Goal: Transaction & Acquisition: Purchase product/service

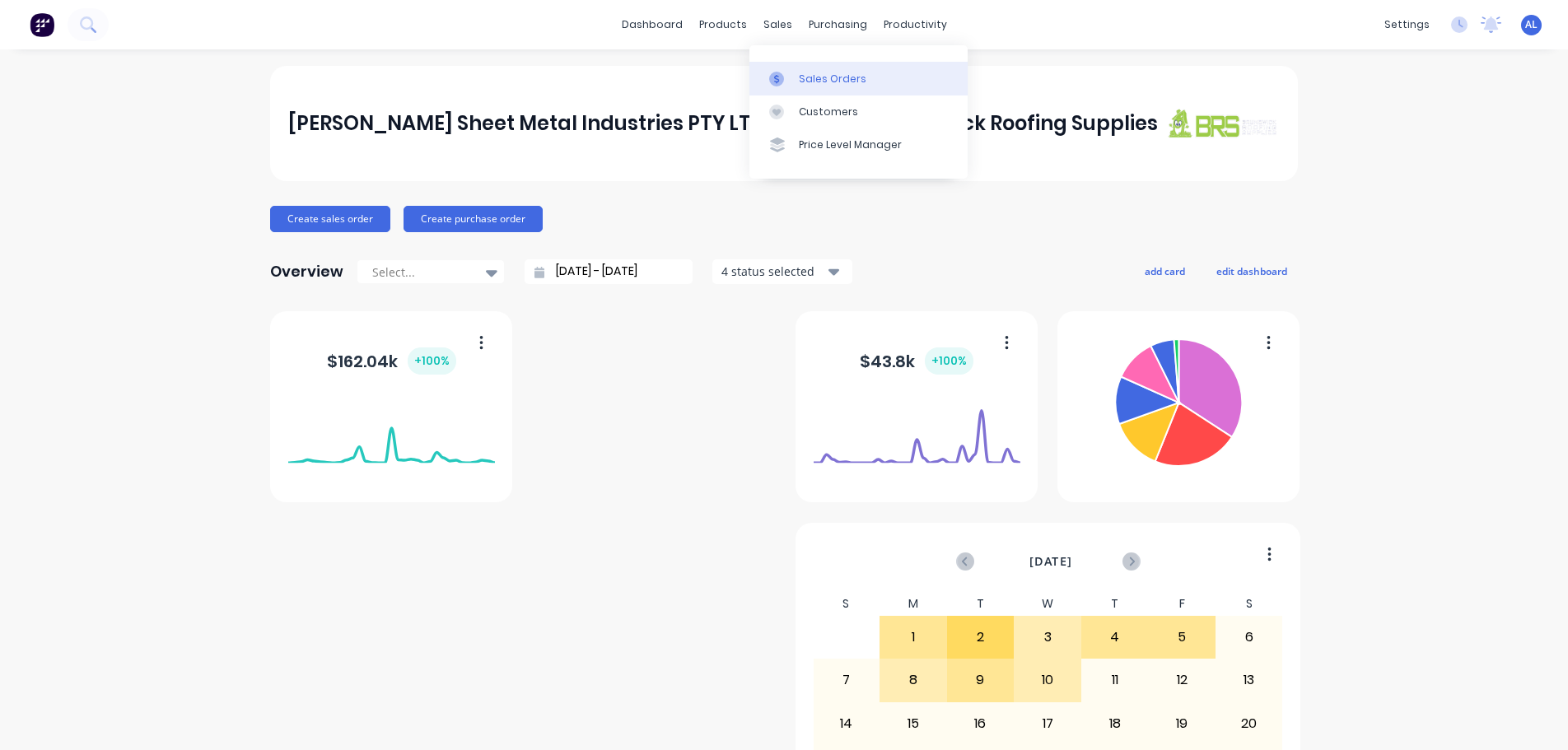
click at [824, 80] on div "Sales Orders" at bounding box center [832, 79] width 67 height 15
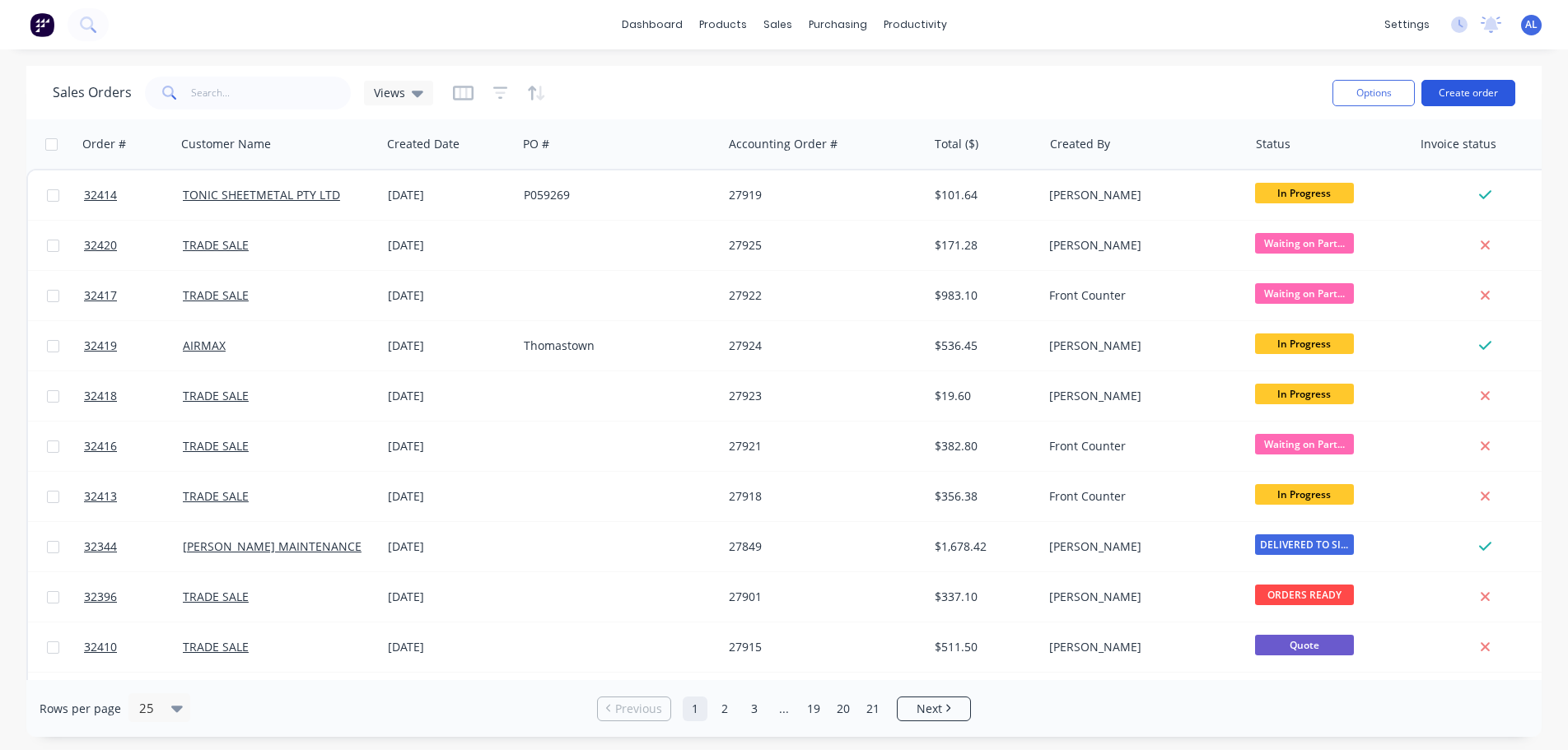
click at [1460, 94] on button "Create order" at bounding box center [1468, 92] width 94 height 26
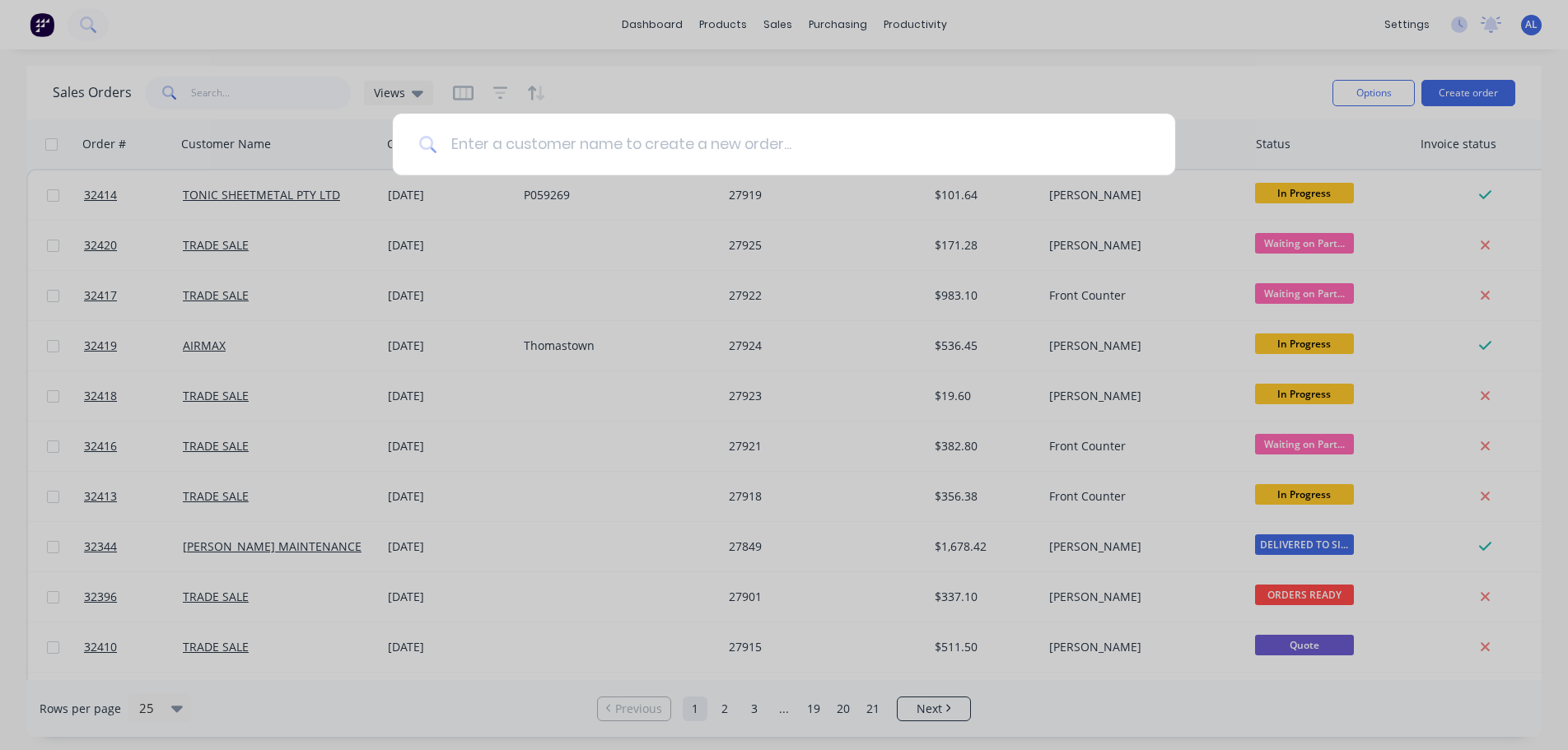
click at [588, 143] on input at bounding box center [793, 145] width 711 height 62
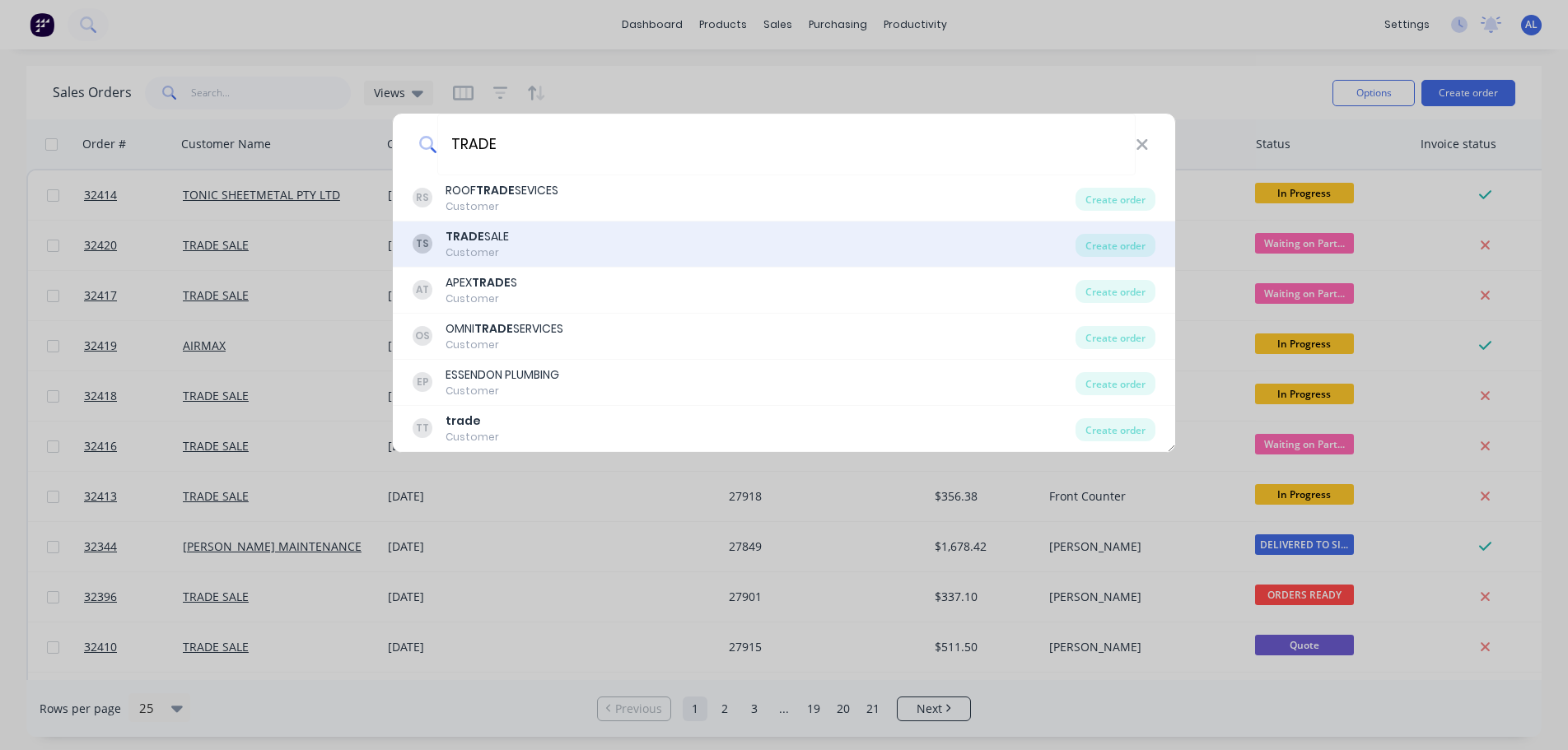
type input "TRADE"
click at [521, 240] on div "TS TRADE SALE Customer" at bounding box center [744, 244] width 663 height 32
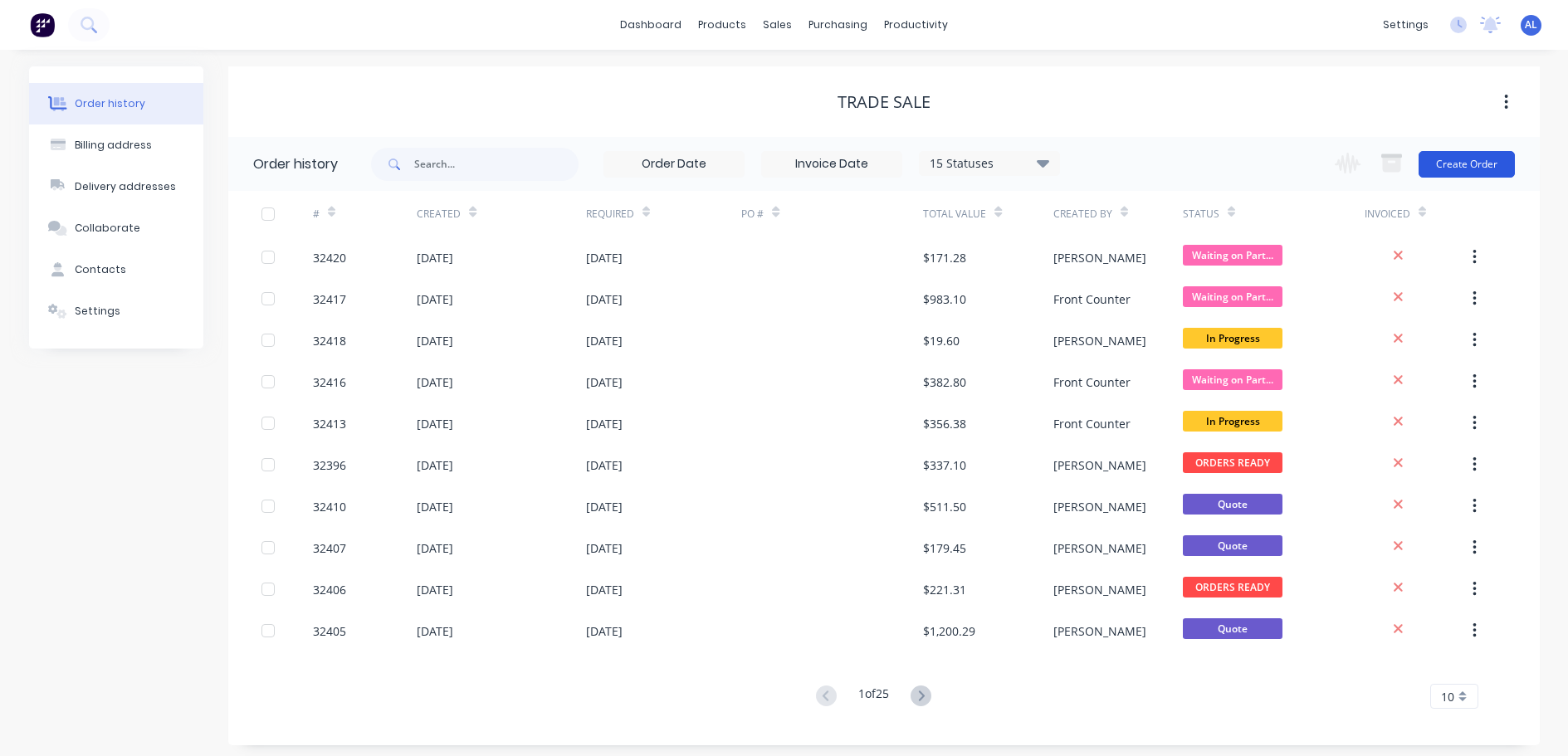
click at [1446, 167] on button "Create Order" at bounding box center [1466, 164] width 96 height 26
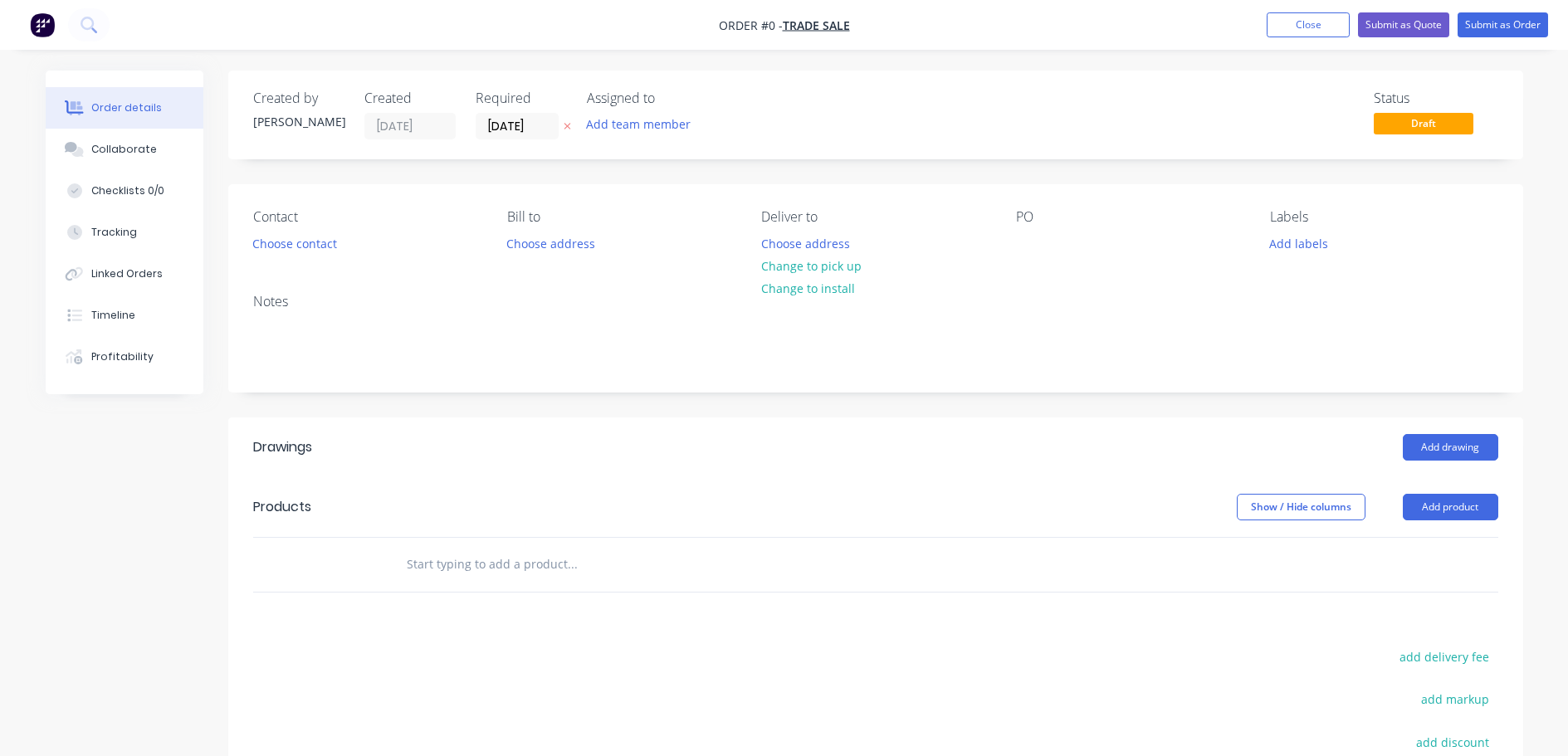
click at [478, 582] on div at bounding box center [685, 564] width 597 height 54
click at [487, 564] on input "text" at bounding box center [571, 564] width 332 height 33
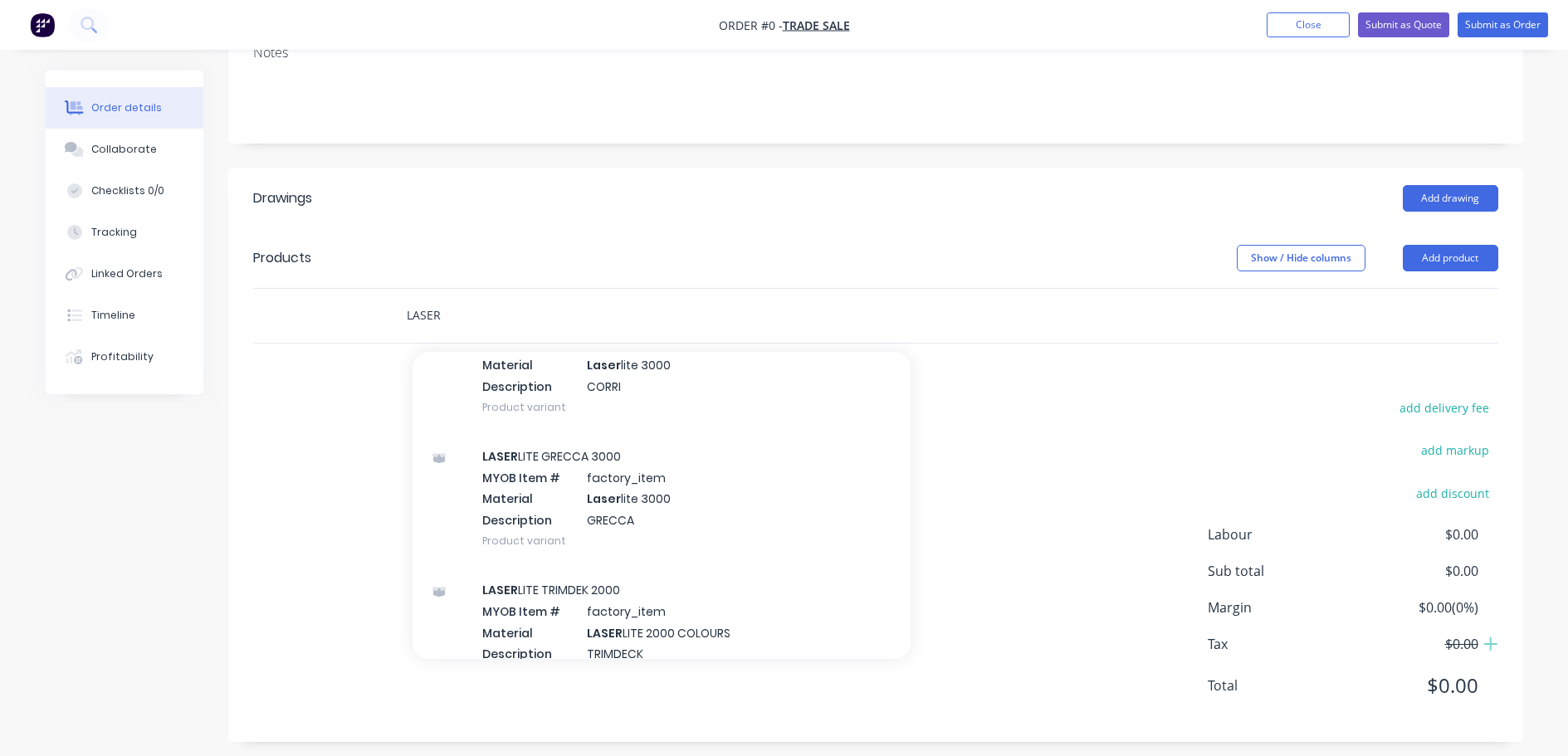
scroll to position [249, 0]
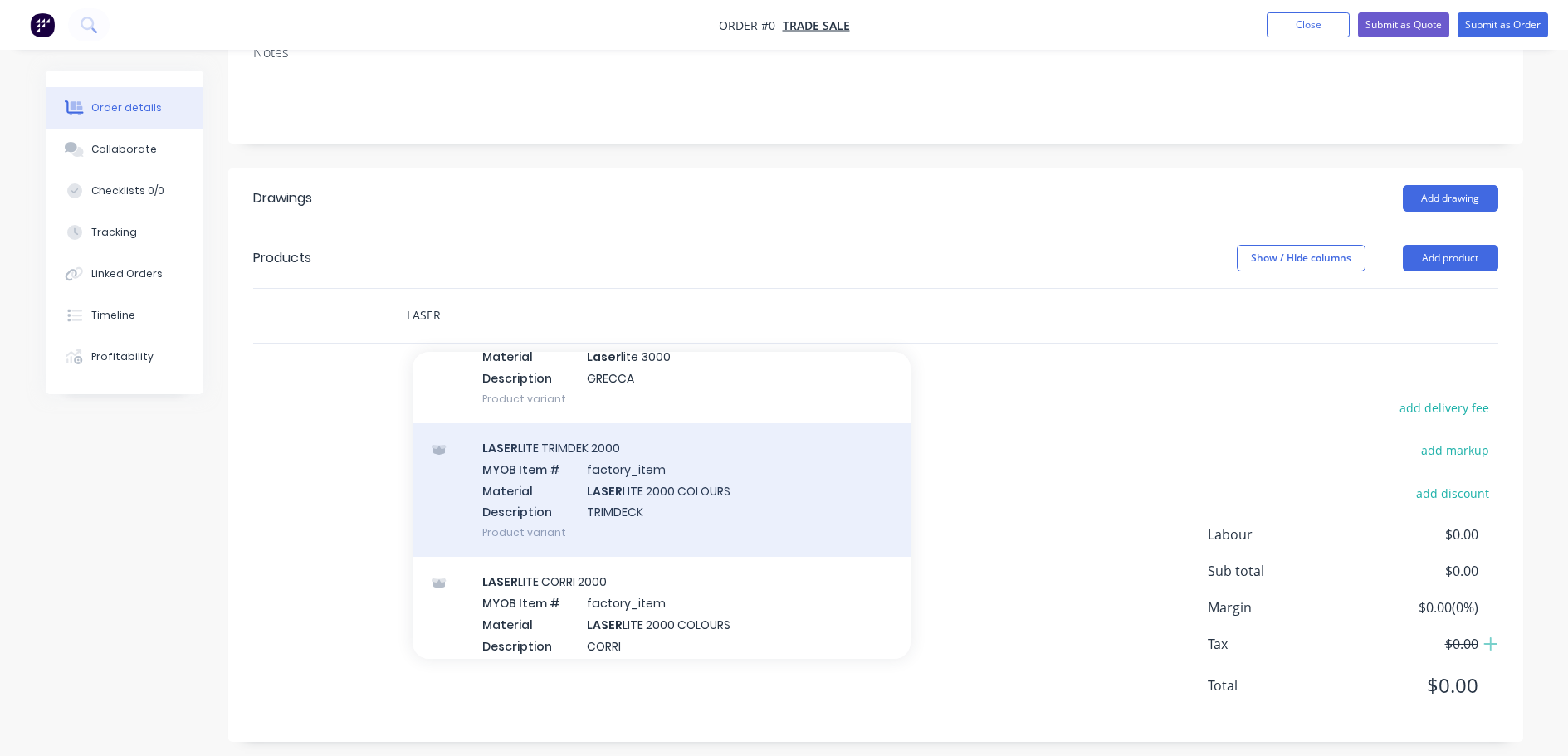
type input "LASER"
click at [699, 496] on div "LASER LITE TRIMDEK 2000 MYOB Item # factory_item Material LASER LITE 2000 COLOU…" at bounding box center [661, 490] width 498 height 133
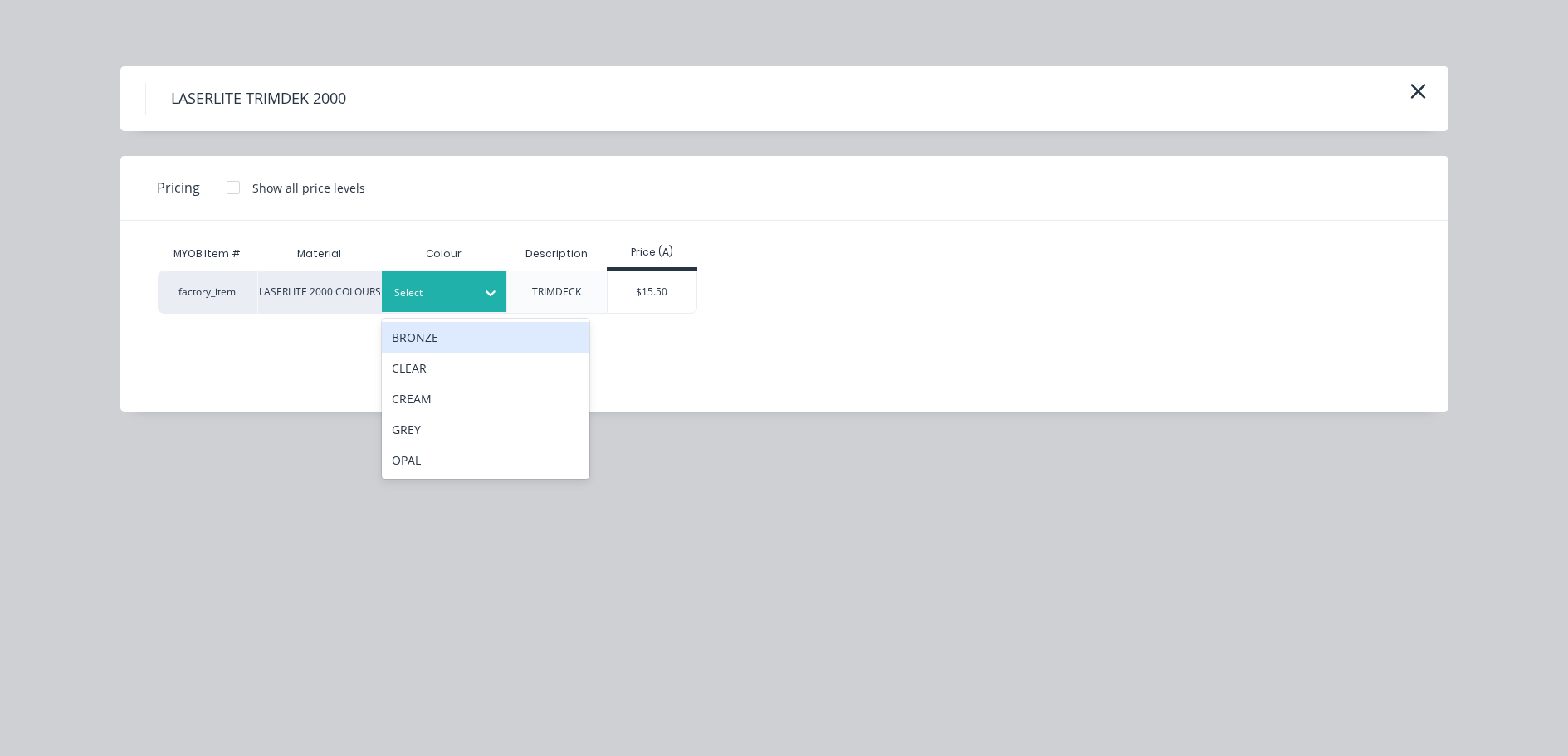
drag, startPoint x: 494, startPoint y: 281, endPoint x: 484, endPoint y: 294, distance: 16.4
click at [494, 282] on div at bounding box center [491, 293] width 30 height 26
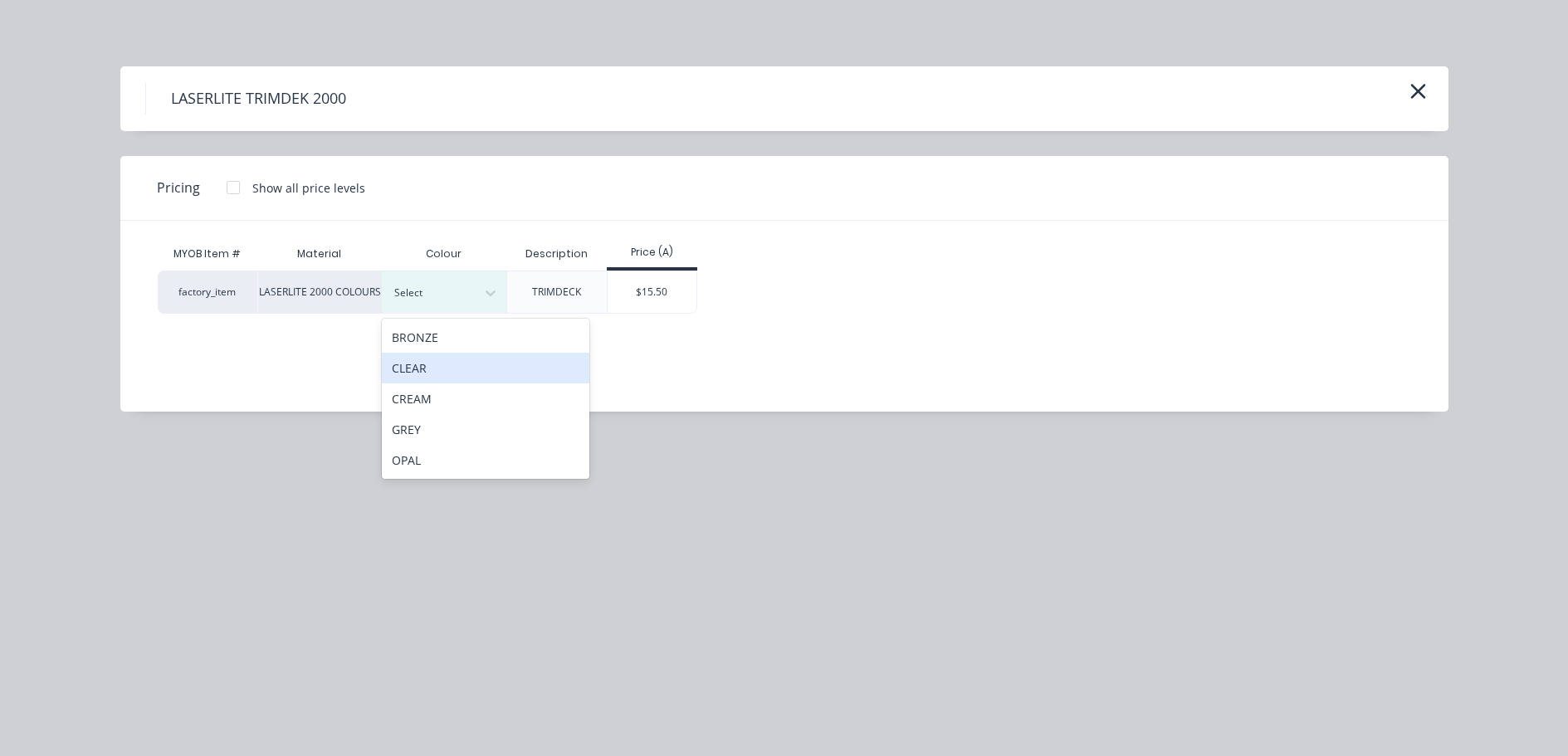
click at [444, 367] on div "CLEAR" at bounding box center [486, 367] width 208 height 30
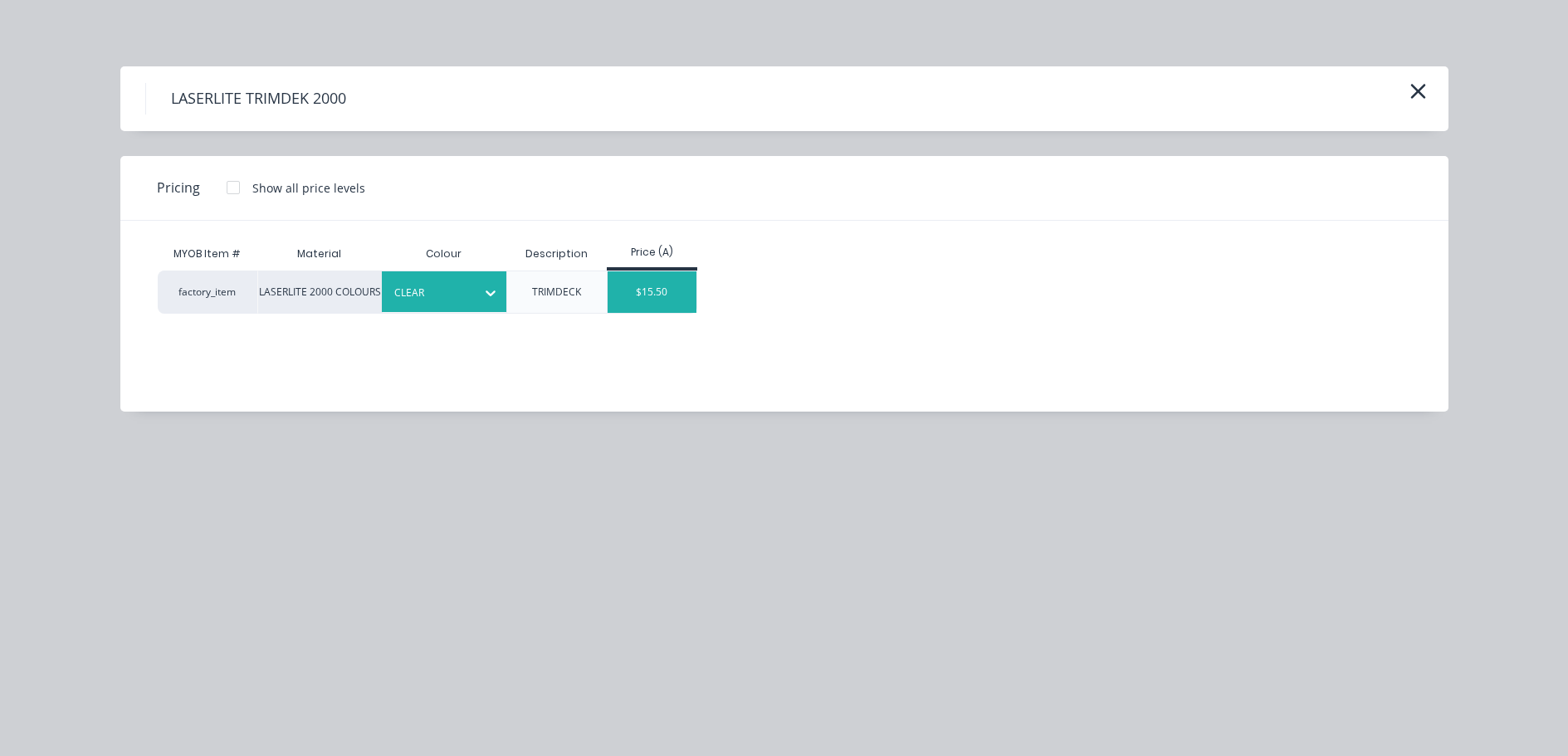
click at [634, 293] on div "$15.50" at bounding box center [651, 292] width 89 height 41
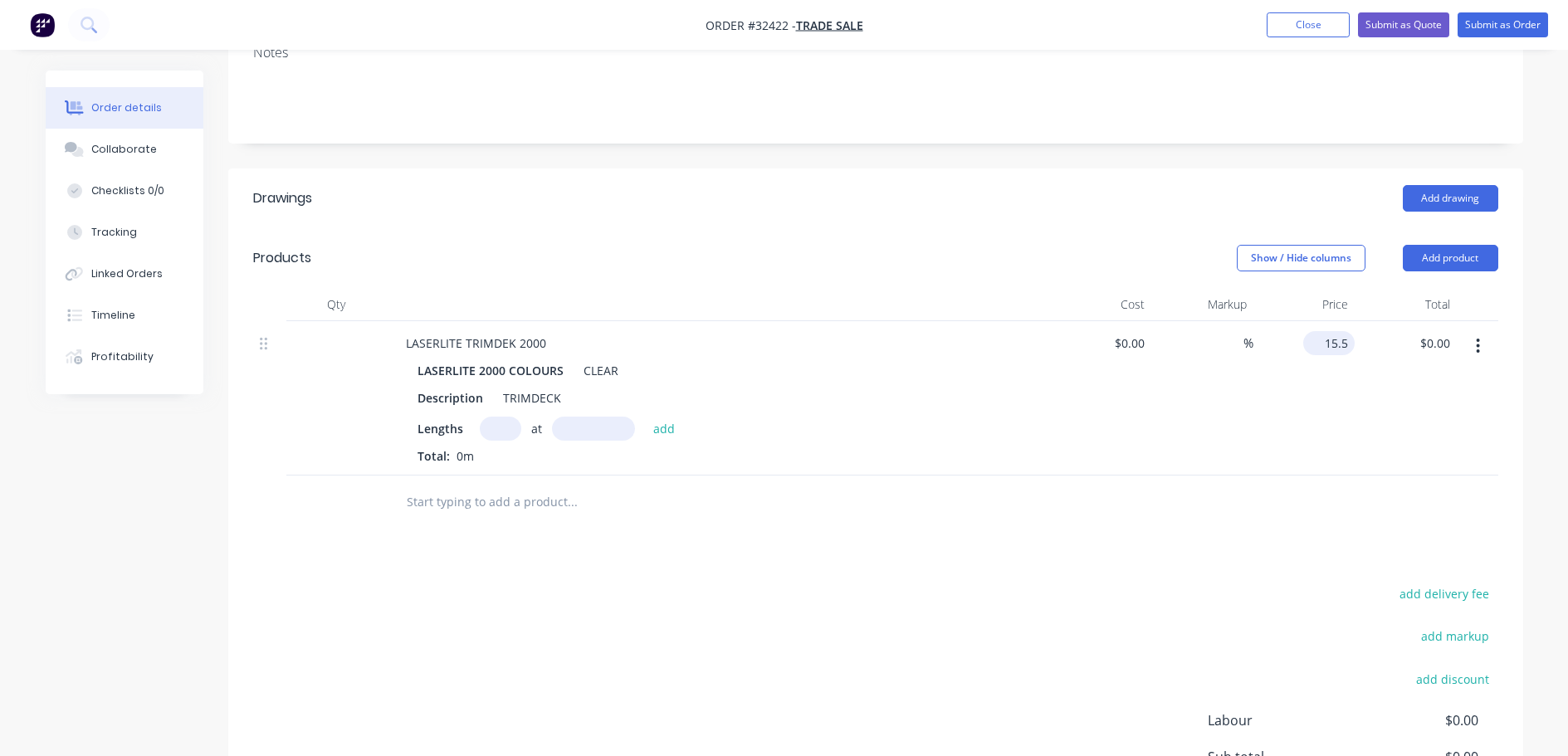
click at [1331, 346] on input "15.5" at bounding box center [1332, 343] width 45 height 24
type input "$16.50"
click at [1355, 585] on div "add delivery fee" at bounding box center [1395, 603] width 208 height 42
click at [506, 439] on input "text" at bounding box center [500, 428] width 41 height 24
type input "7"
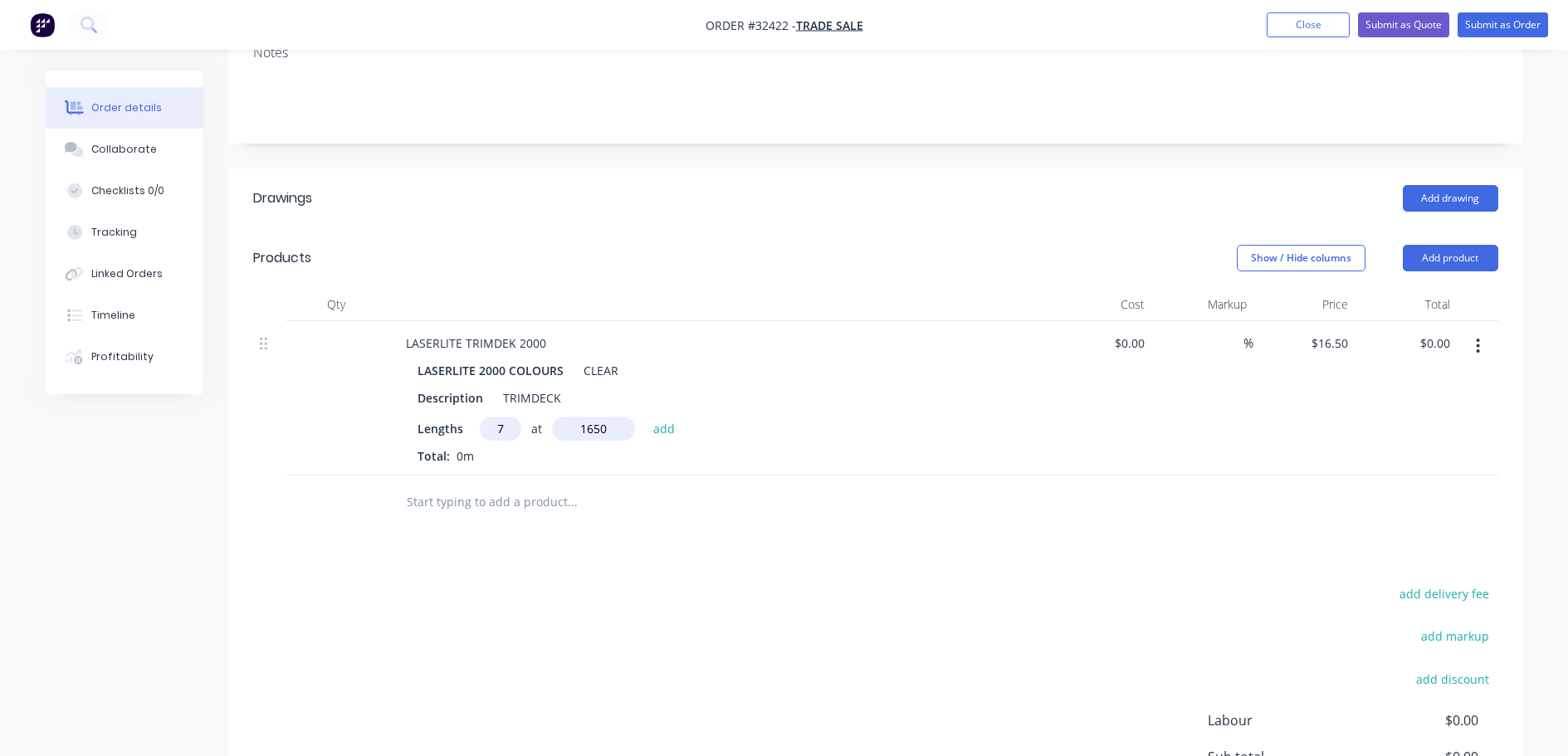
type input "1650"
click at [645, 416] on button "add" at bounding box center [665, 427] width 39 height 23
type input "$190.58"
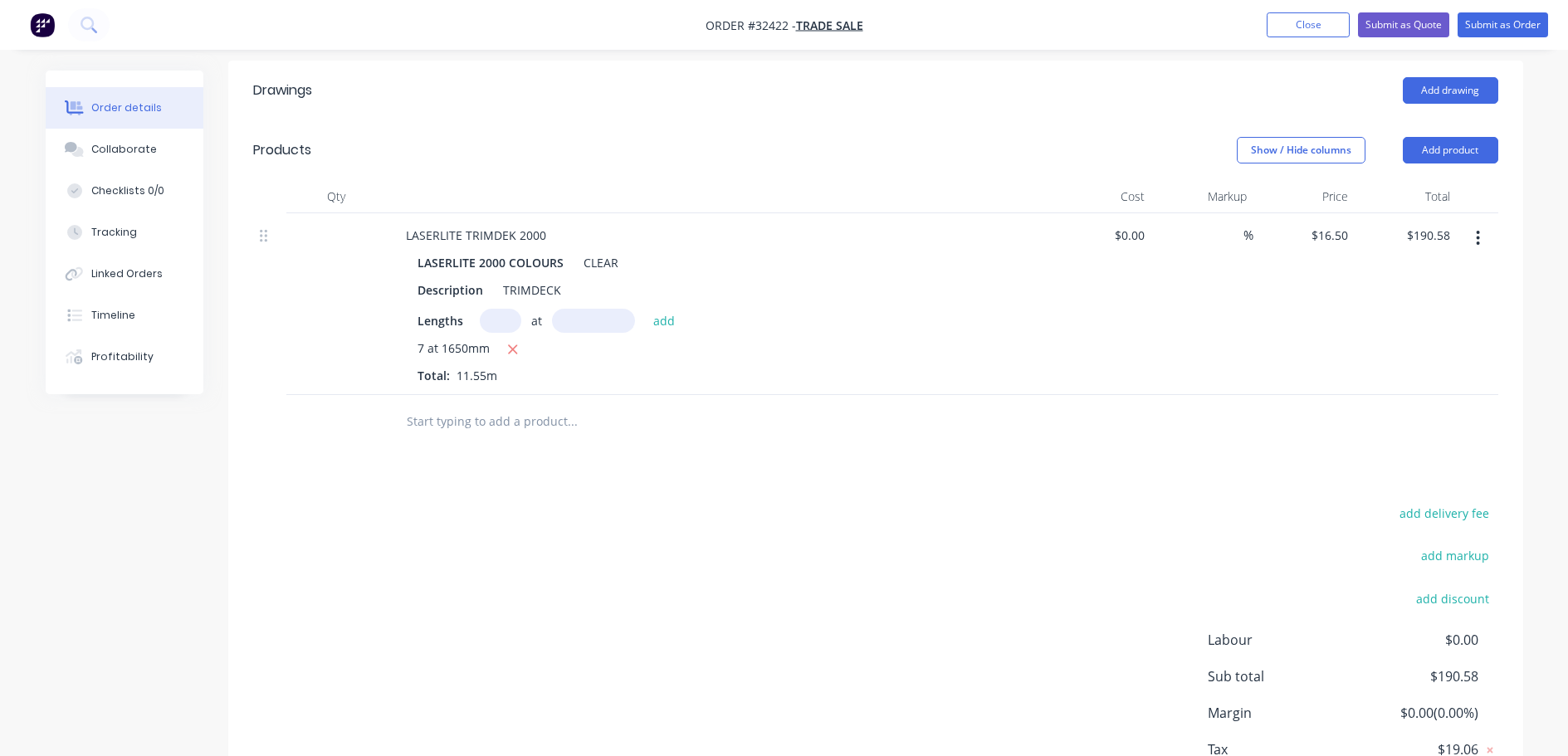
scroll to position [473, 0]
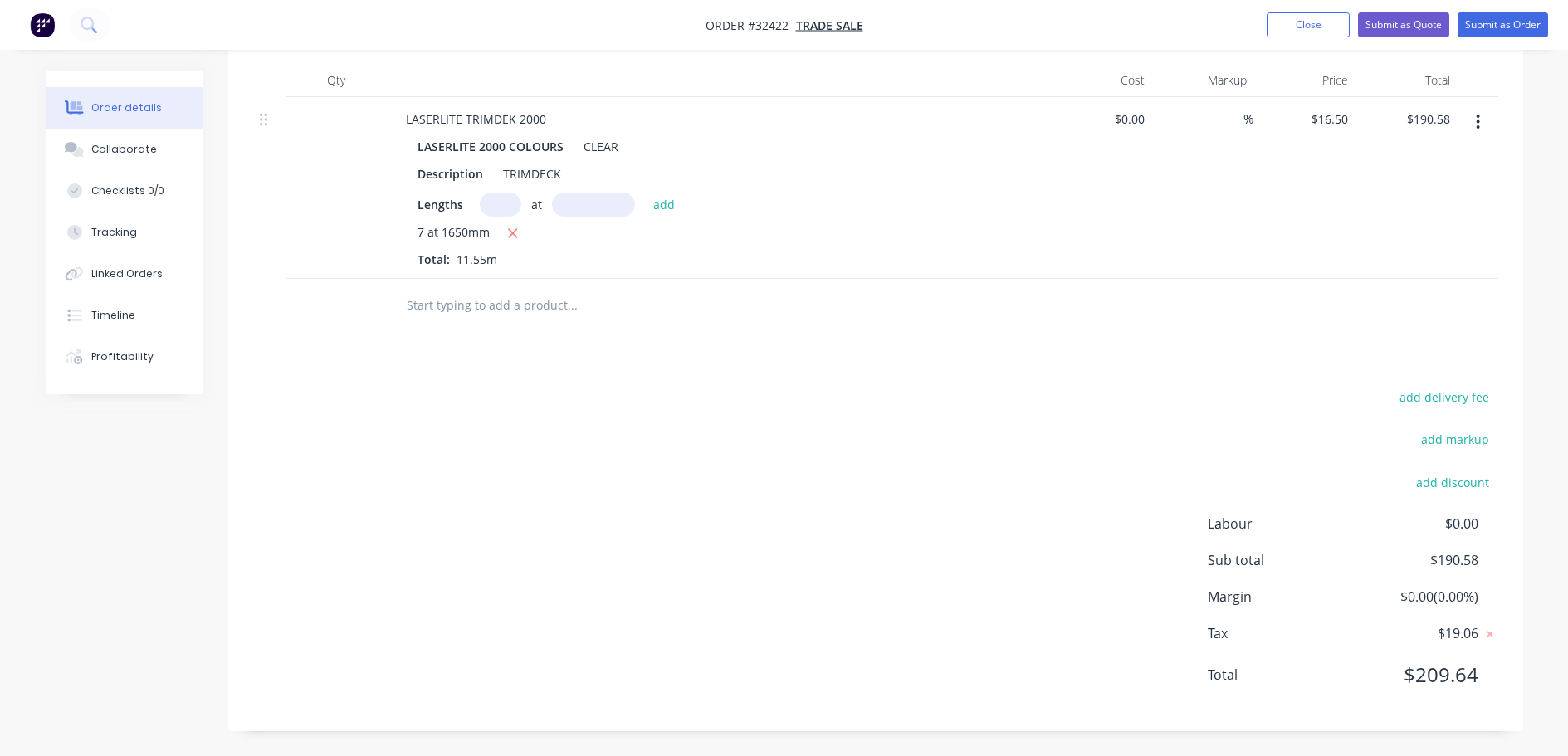
click at [474, 293] on input "text" at bounding box center [571, 306] width 332 height 33
click at [46, 19] on img "button" at bounding box center [42, 24] width 24 height 24
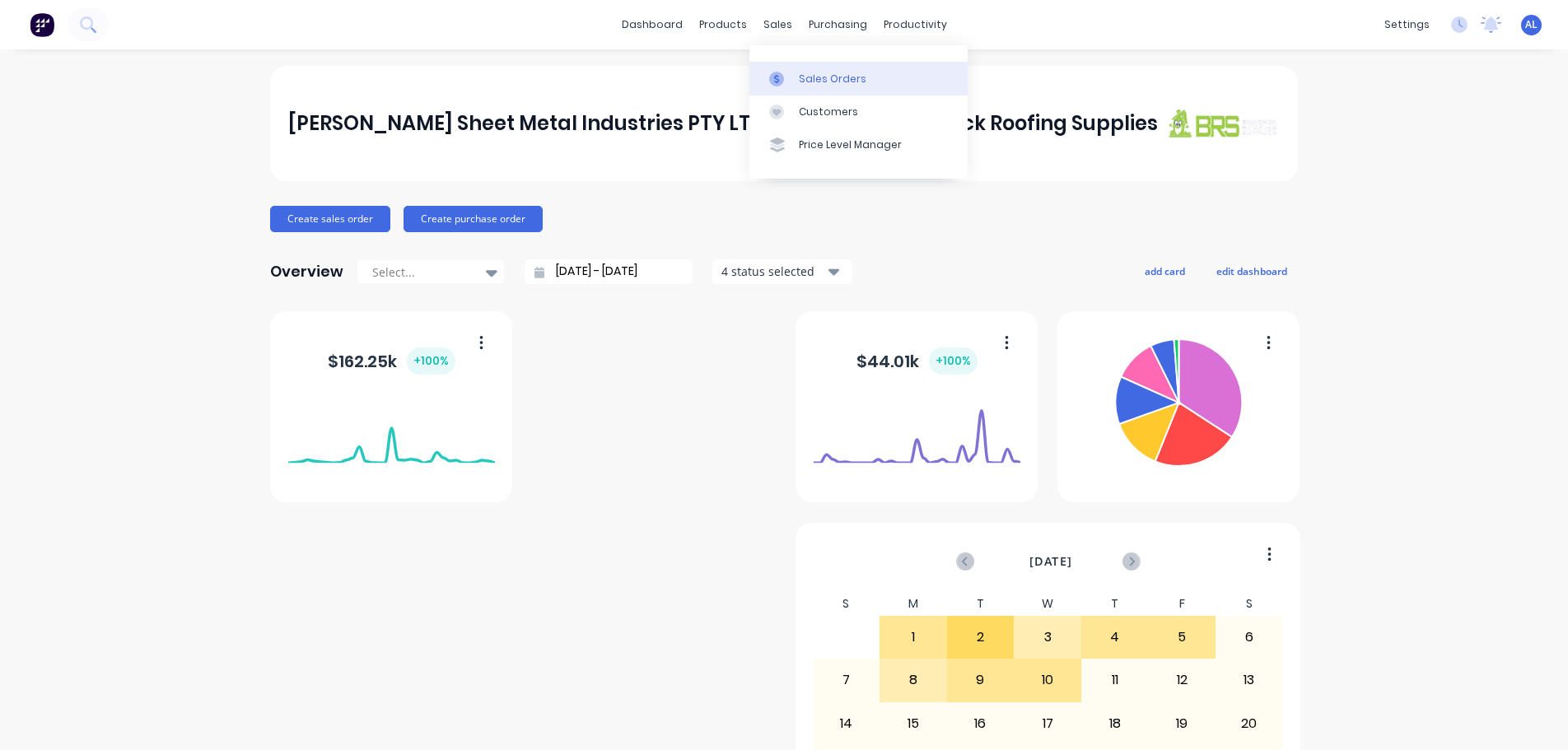
click at [834, 79] on div "Sales Orders" at bounding box center [832, 79] width 67 height 15
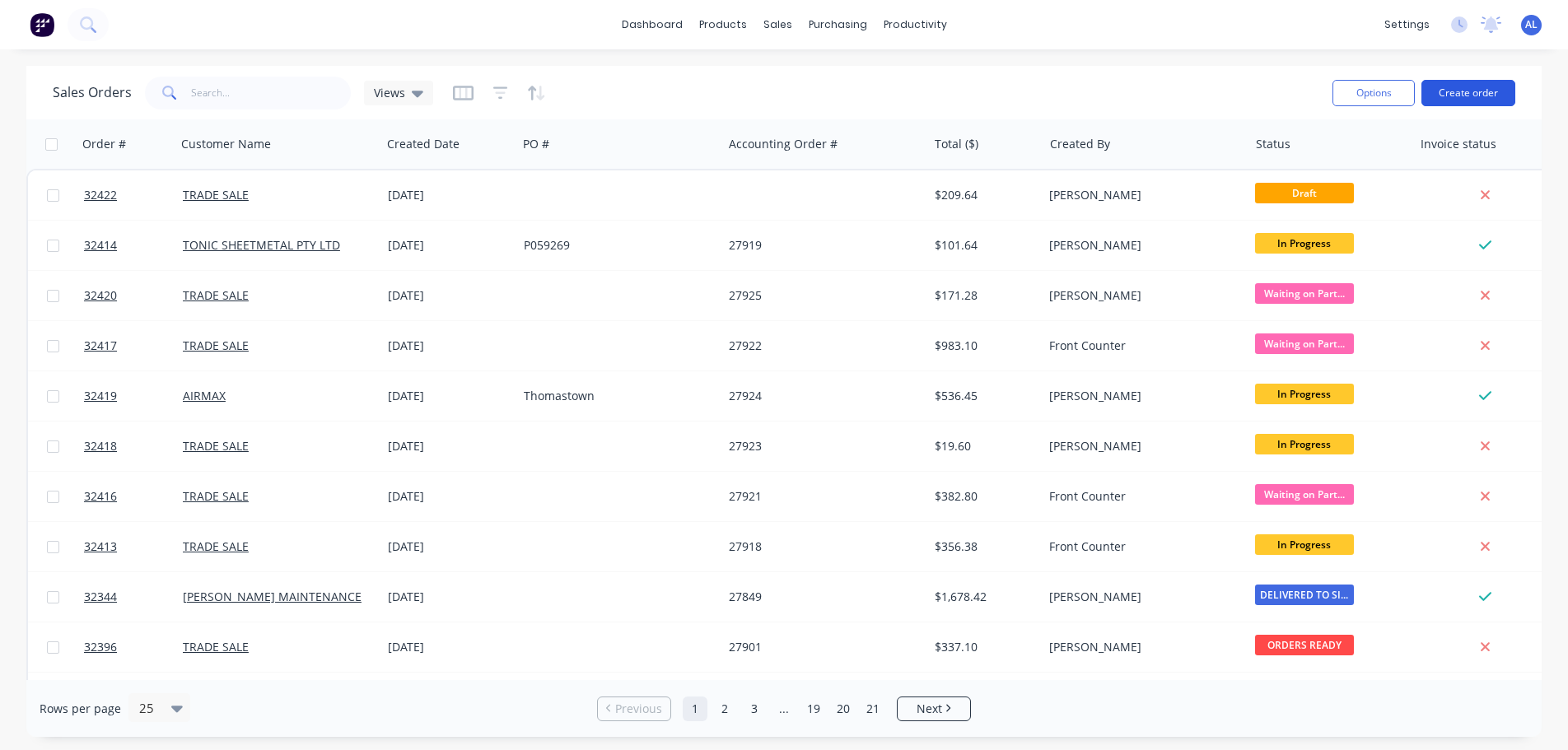
click at [1445, 94] on button "Create order" at bounding box center [1468, 92] width 94 height 26
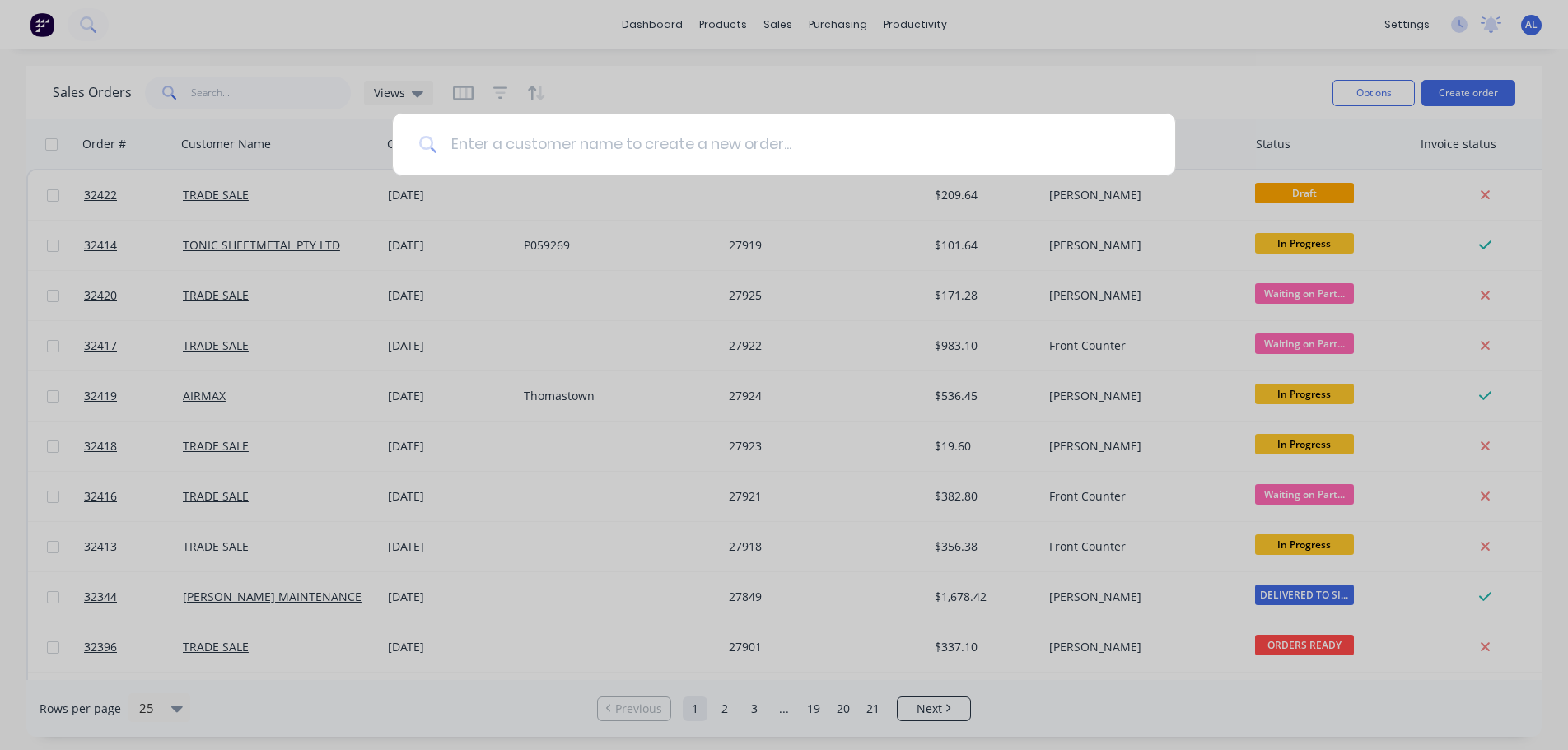
click at [540, 125] on input at bounding box center [793, 145] width 711 height 62
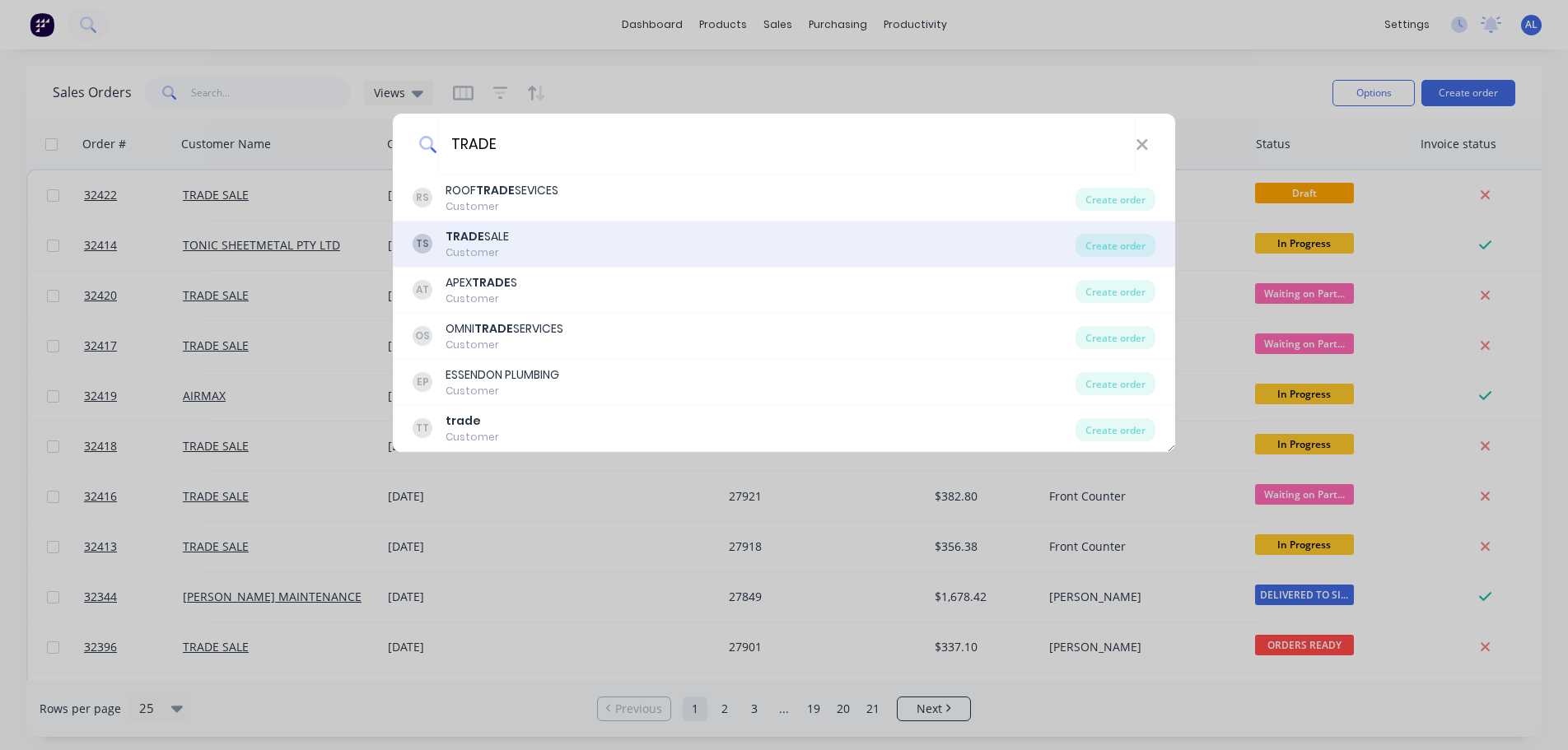
type input "TRADE"
click at [559, 246] on div "TS TRADE SALE Customer" at bounding box center [744, 244] width 663 height 32
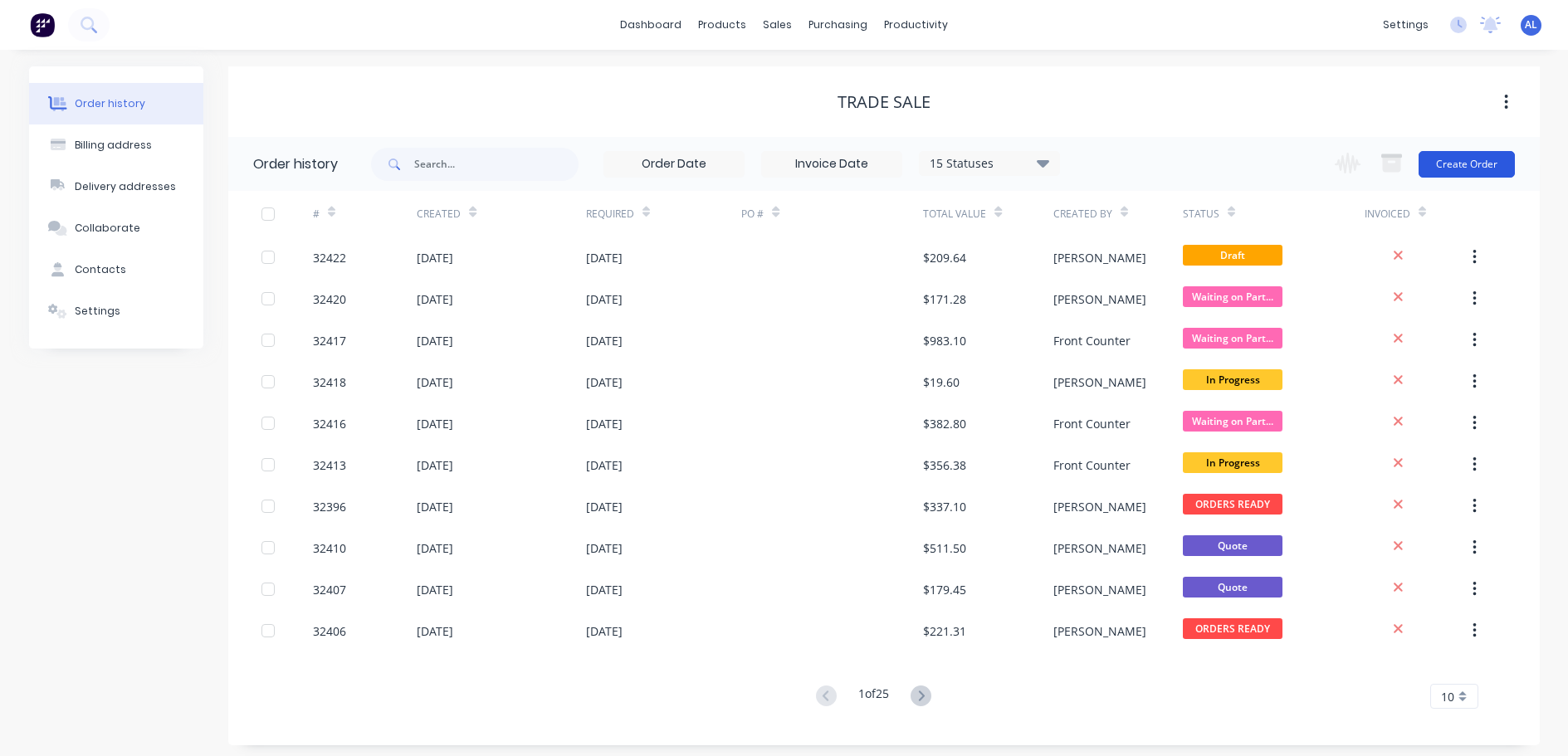
click at [1483, 168] on button "Create Order" at bounding box center [1466, 164] width 96 height 26
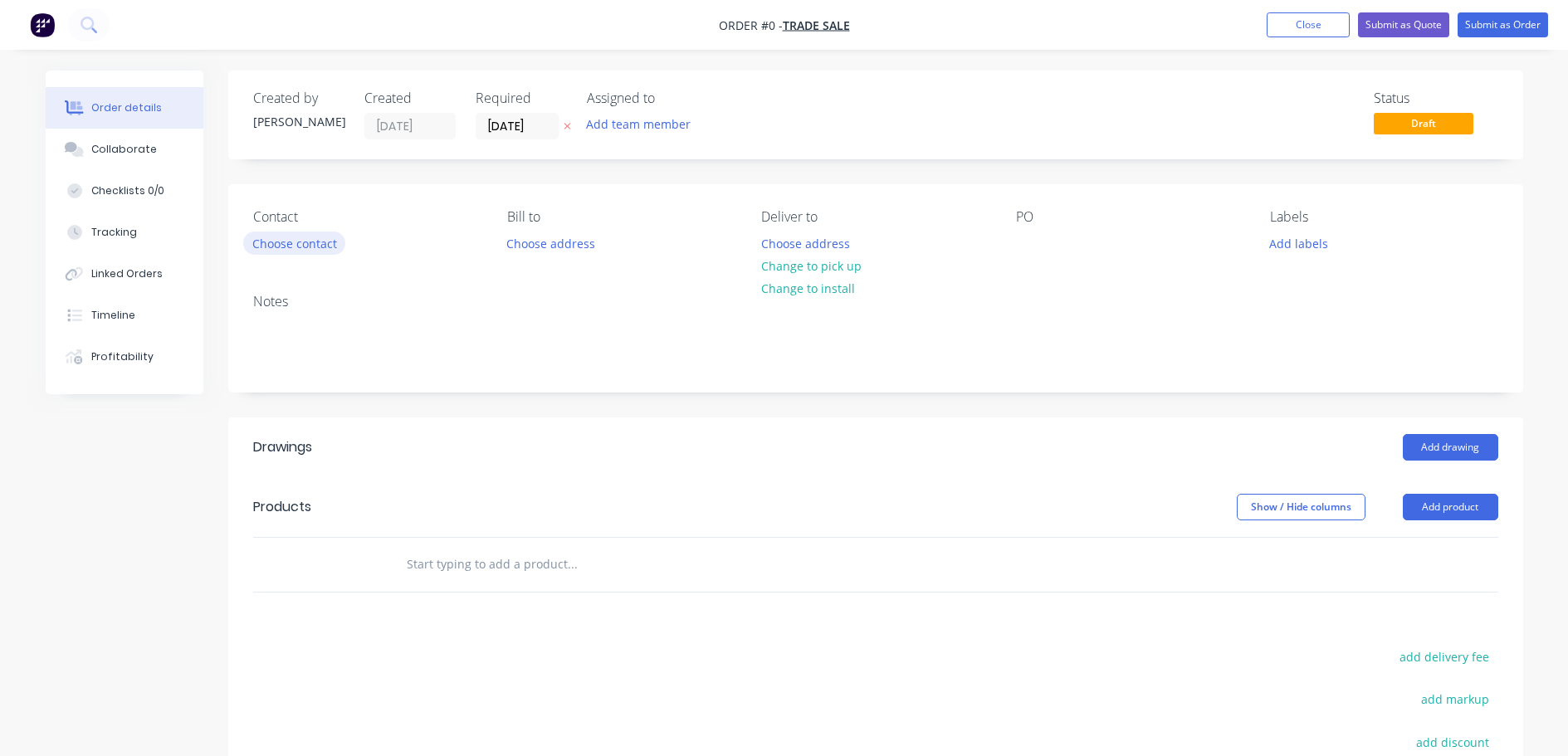
click at [315, 249] on button "Choose contact" at bounding box center [294, 242] width 102 height 23
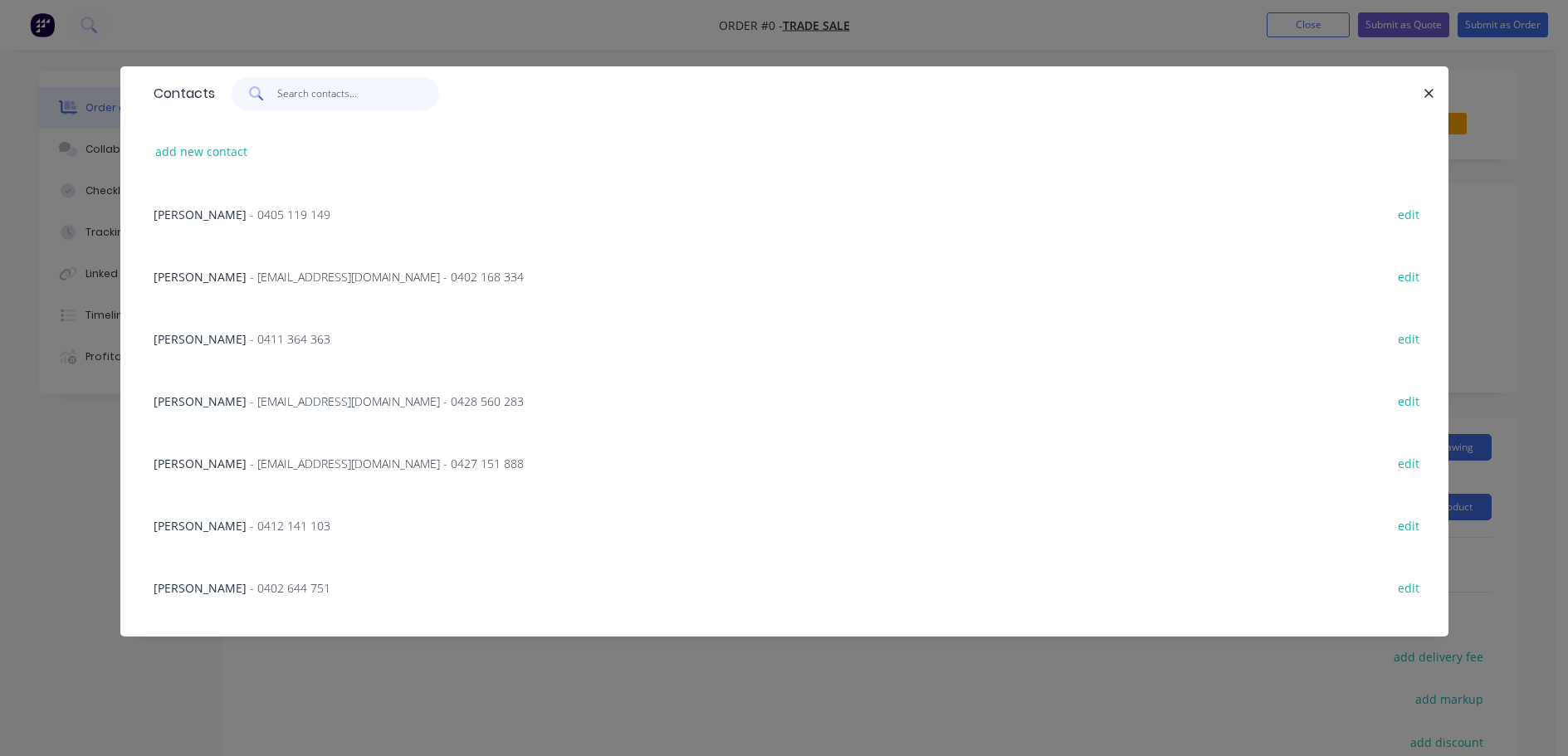
click at [304, 95] on input "text" at bounding box center [357, 94] width 162 height 33
click at [228, 149] on button "add new contact" at bounding box center [202, 151] width 110 height 23
select select "AU"
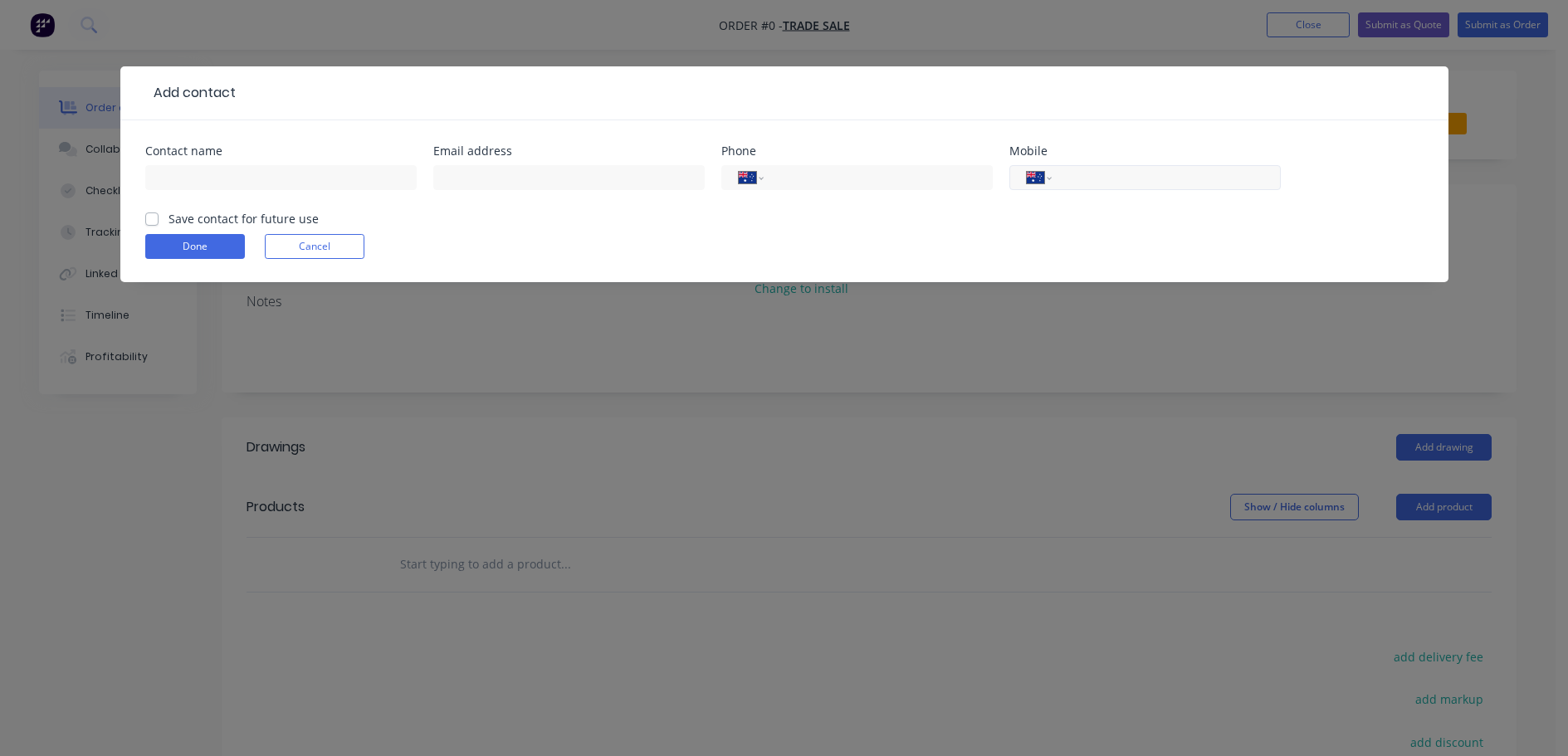
click at [1099, 179] on input "tel" at bounding box center [1163, 177] width 199 height 19
type input "0400 038 372"
drag, startPoint x: 325, startPoint y: 157, endPoint x: 318, endPoint y: 165, distance: 10.6
click at [321, 161] on div "Contact name" at bounding box center [280, 177] width 271 height 65
drag, startPoint x: 315, startPoint y: 181, endPoint x: 319, endPoint y: 171, distance: 10.8
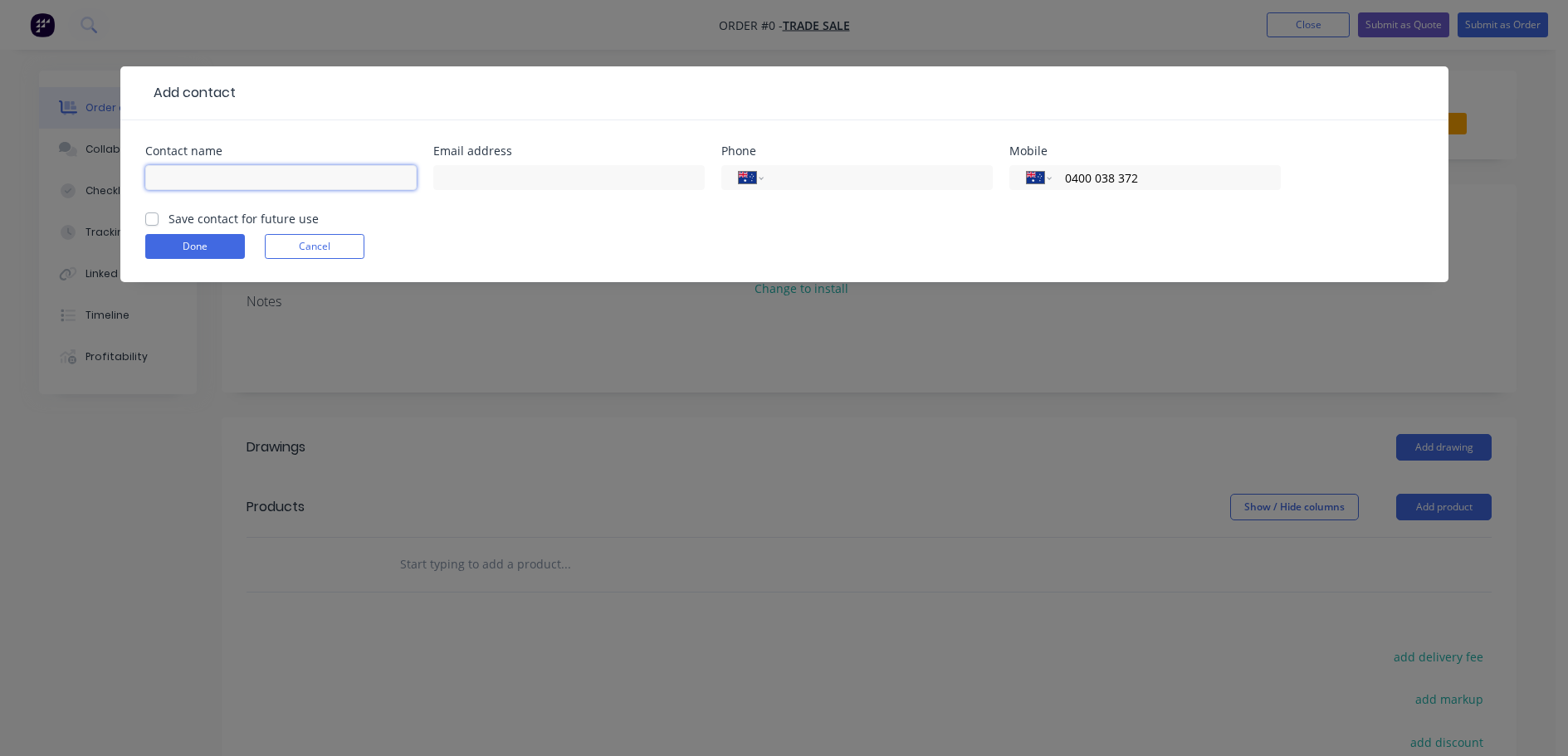
click at [315, 181] on input "text" at bounding box center [280, 177] width 271 height 24
type input "[PERSON_NAME]"
click at [168, 215] on label "Save contact for future use" at bounding box center [243, 218] width 150 height 18
click at [149, 215] on input "Save contact for future use" at bounding box center [152, 217] width 14 height 16
checkbox input "true"
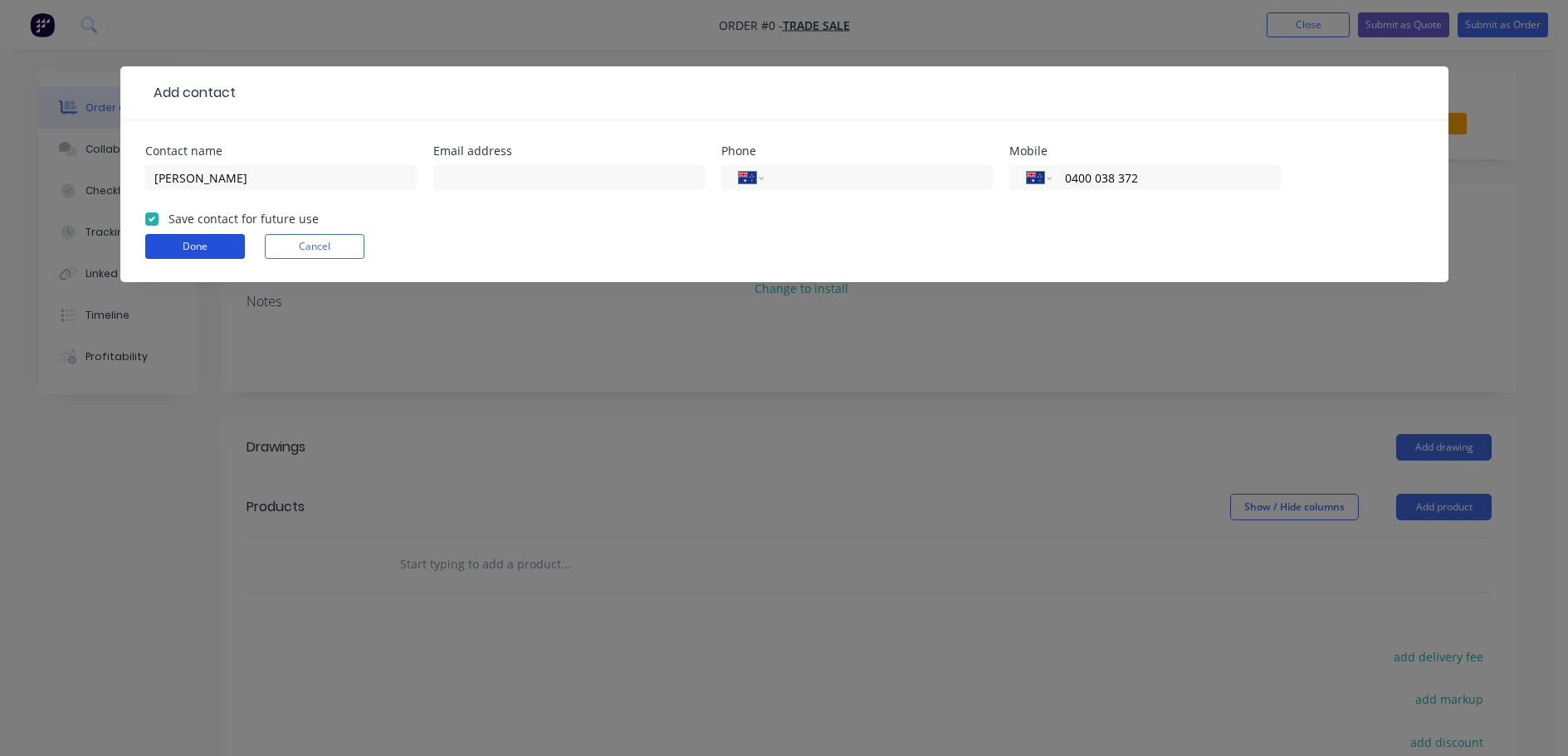
click at [195, 256] on button "Done" at bounding box center [195, 246] width 100 height 24
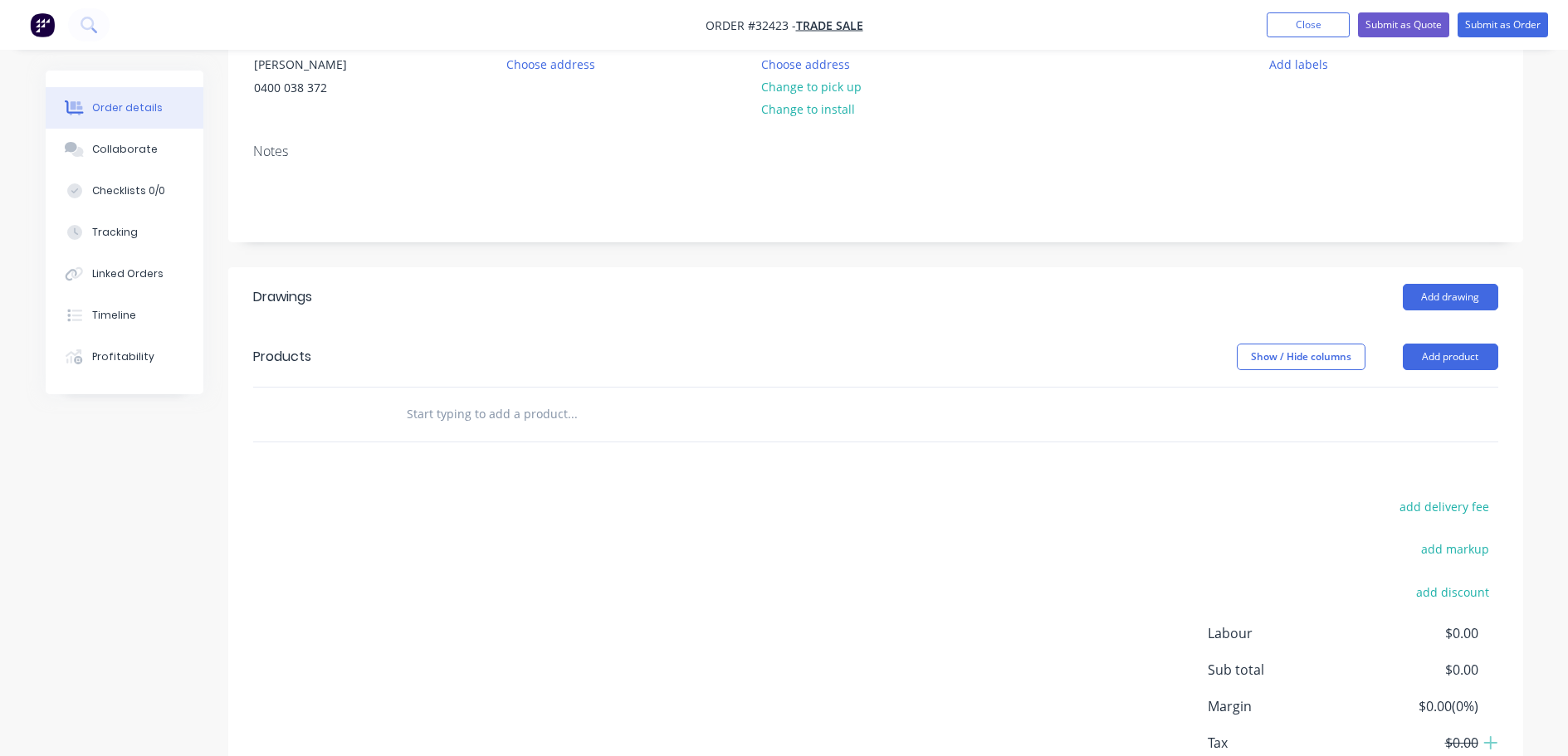
scroll to position [249, 0]
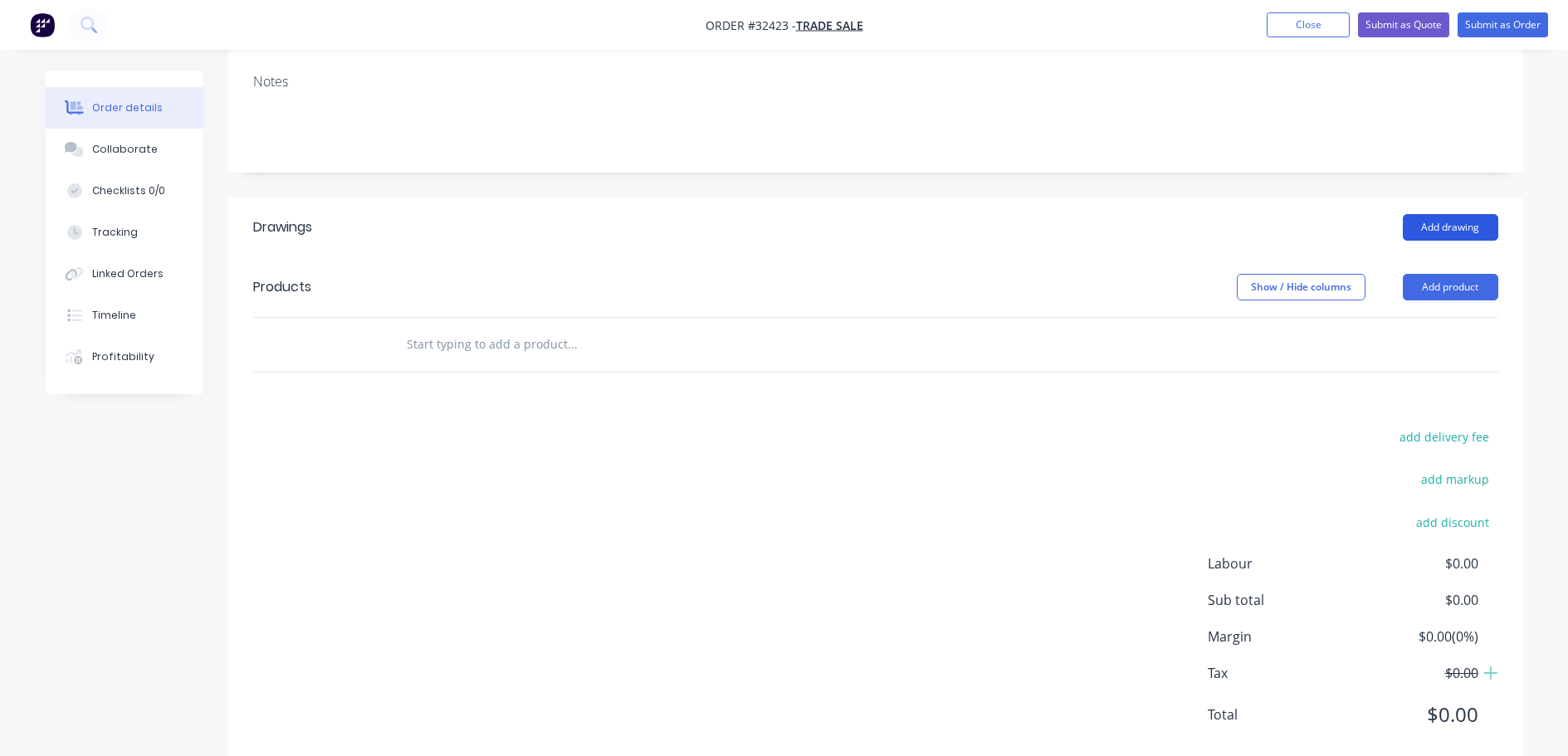
click at [1451, 225] on button "Add drawing" at bounding box center [1449, 227] width 95 height 26
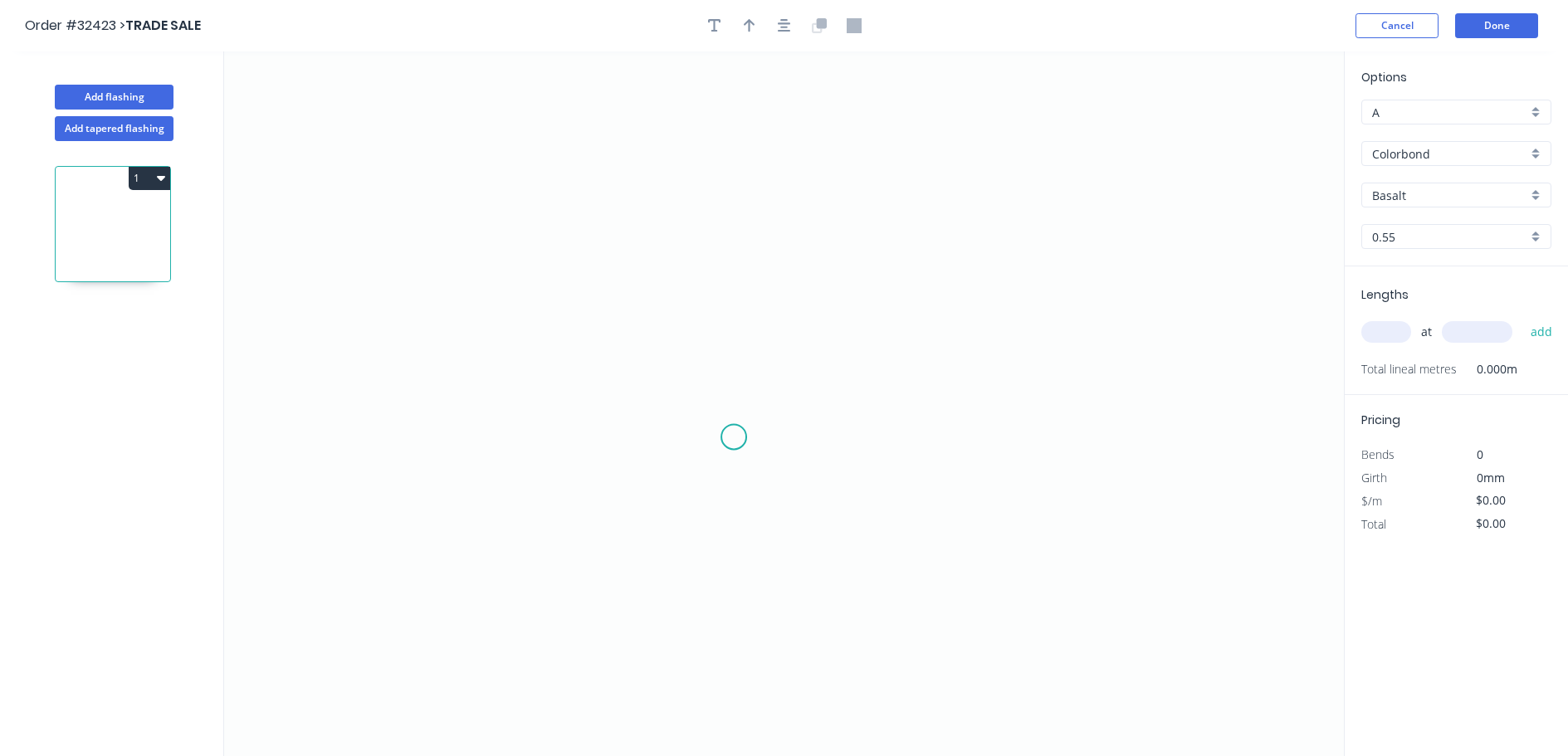
click at [718, 411] on icon "0" at bounding box center [784, 404] width 1119 height 705
click at [716, 239] on icon "0" at bounding box center [784, 404] width 1119 height 705
drag, startPoint x: 976, startPoint y: 250, endPoint x: 994, endPoint y: 275, distance: 30.8
click at [980, 252] on icon "0 ?" at bounding box center [784, 404] width 1119 height 705
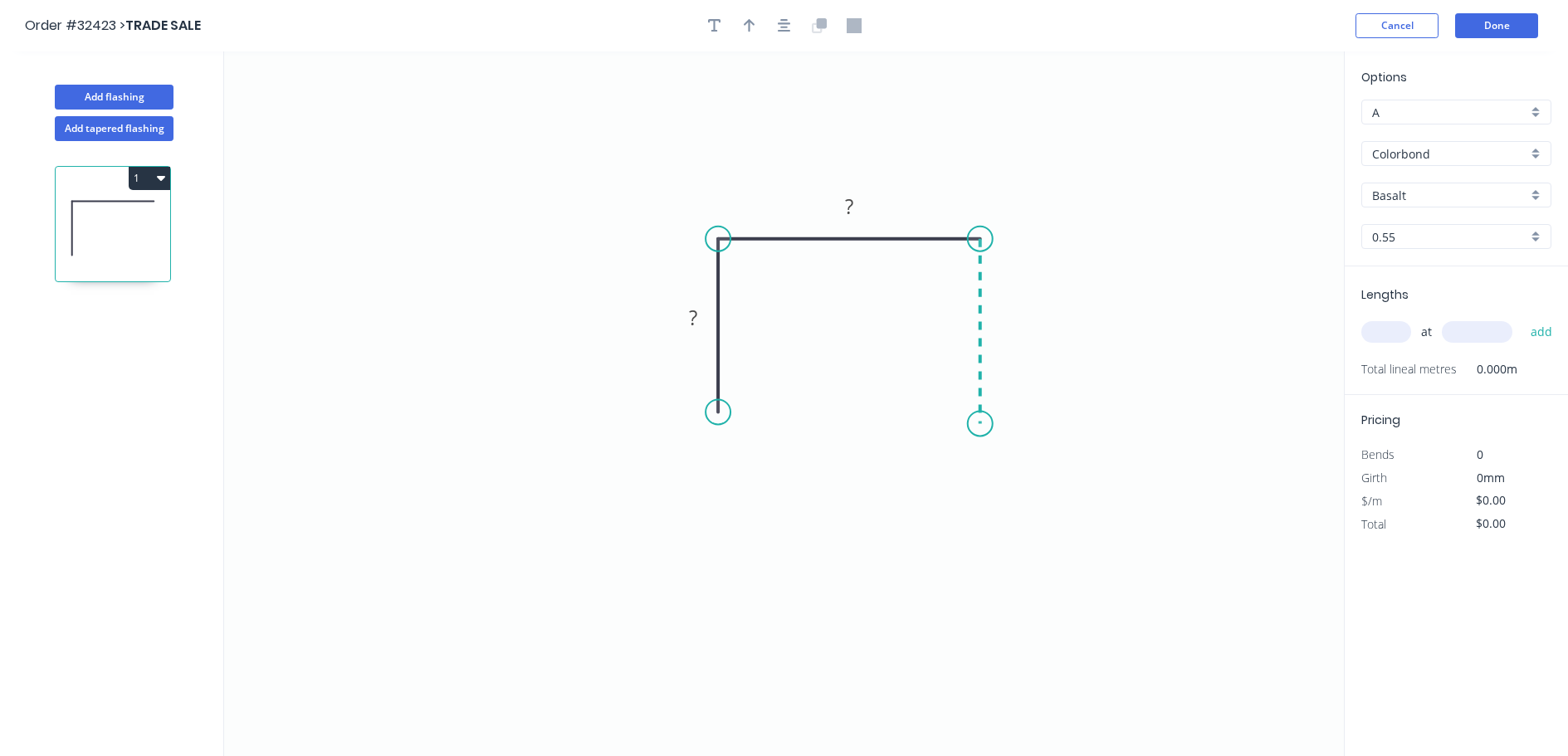
click at [983, 424] on icon "0 ? ?" at bounding box center [784, 404] width 1119 height 705
click at [699, 324] on rect at bounding box center [693, 319] width 33 height 24
type input "$11.67"
click at [1391, 335] on input "text" at bounding box center [1386, 332] width 50 height 22
type input "1"
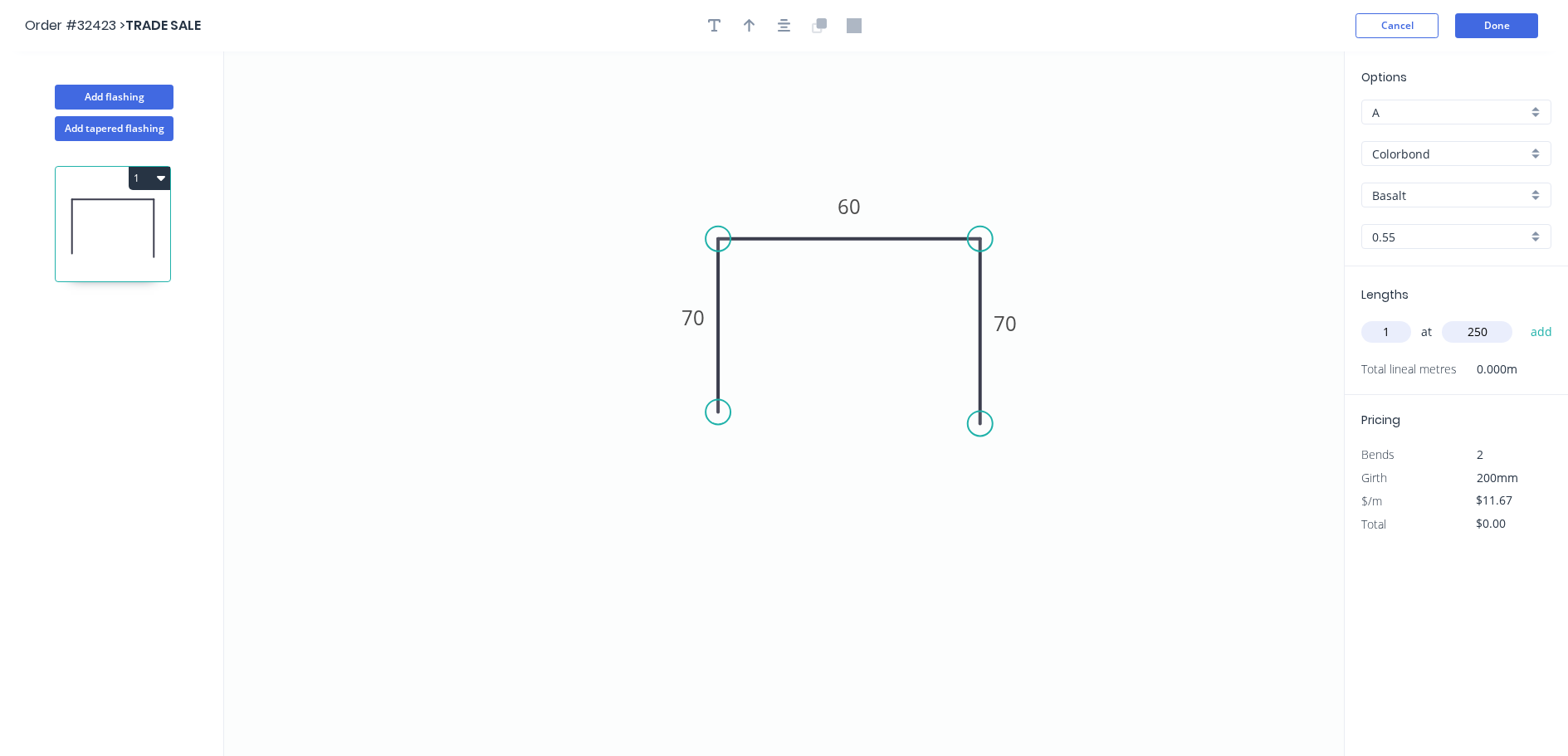
type input "250"
click at [1522, 318] on button "add" at bounding box center [1542, 332] width 39 height 28
type input "$11.67"
drag, startPoint x: 714, startPoint y: 413, endPoint x: 716, endPoint y: 427, distance: 14.1
click at [716, 427] on circle at bounding box center [717, 426] width 24 height 24
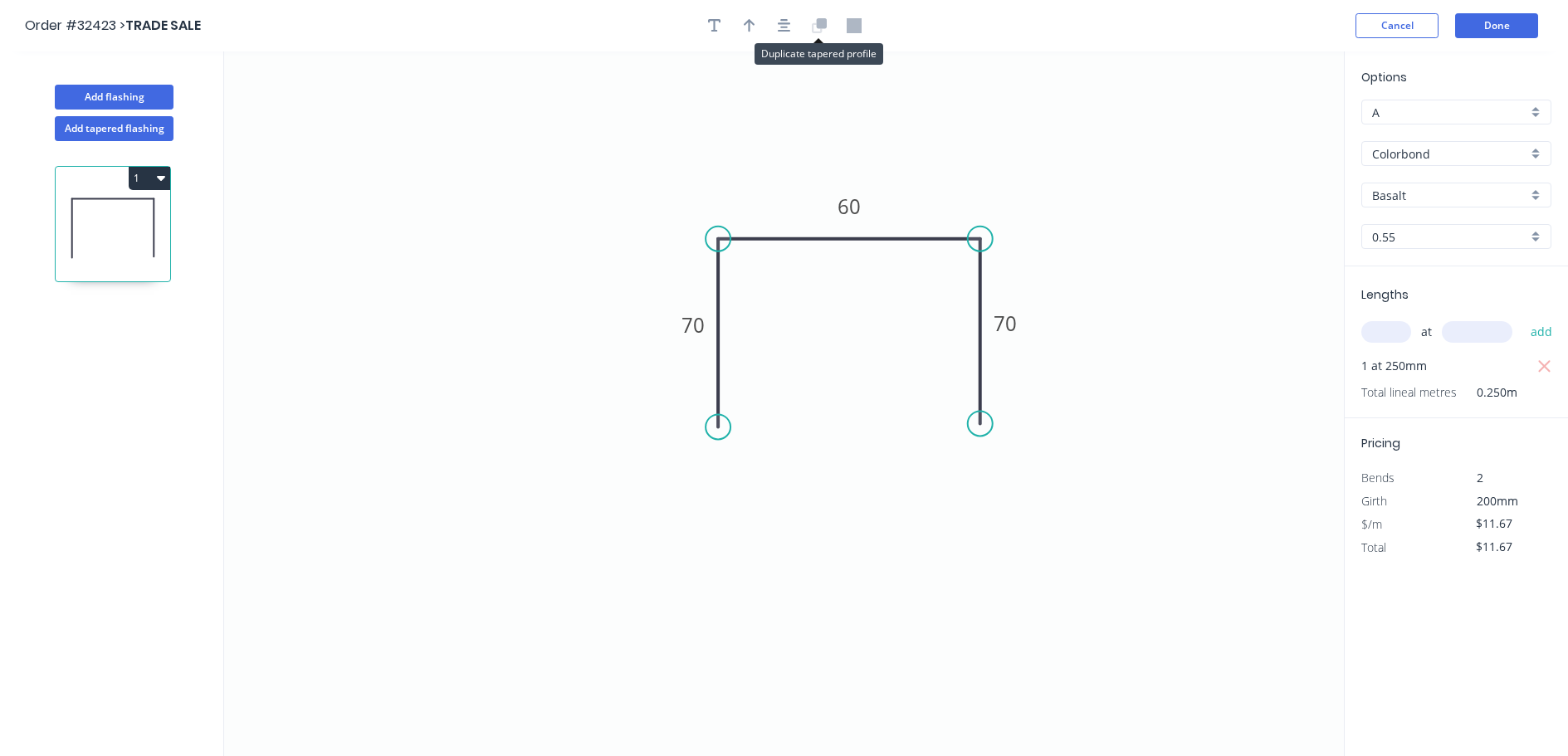
click at [825, 30] on icon at bounding box center [819, 25] width 15 height 15
click at [792, 29] on button "button" at bounding box center [784, 25] width 24 height 24
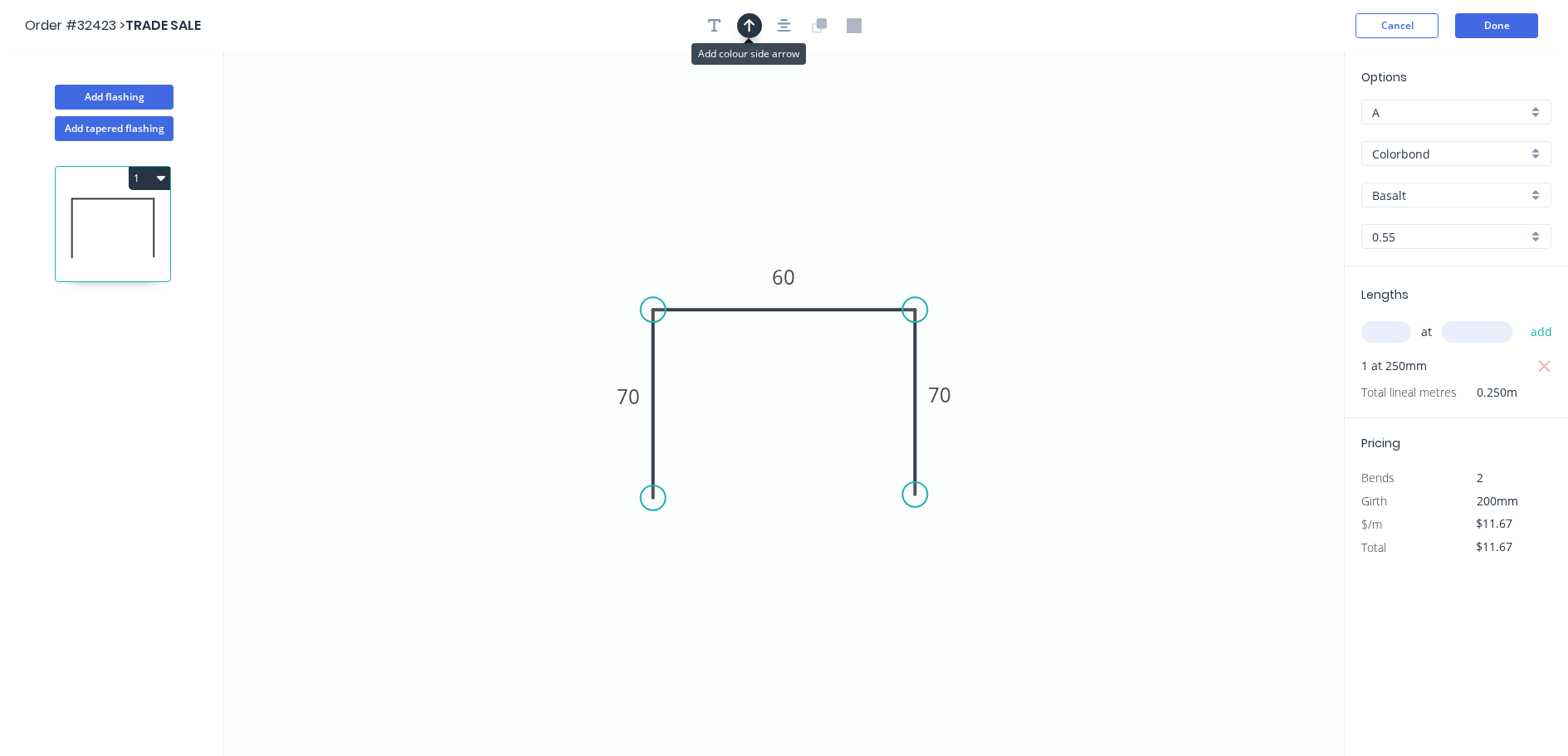
click at [742, 30] on button "button" at bounding box center [749, 25] width 24 height 24
drag, startPoint x: 1259, startPoint y: 133, endPoint x: 925, endPoint y: 221, distance: 345.4
click at [887, 245] on icon at bounding box center [894, 232] width 15 height 53
drag, startPoint x: 1539, startPoint y: 192, endPoint x: 1533, endPoint y: 199, distance: 9.2
click at [1538, 192] on div "Basalt" at bounding box center [1456, 194] width 190 height 24
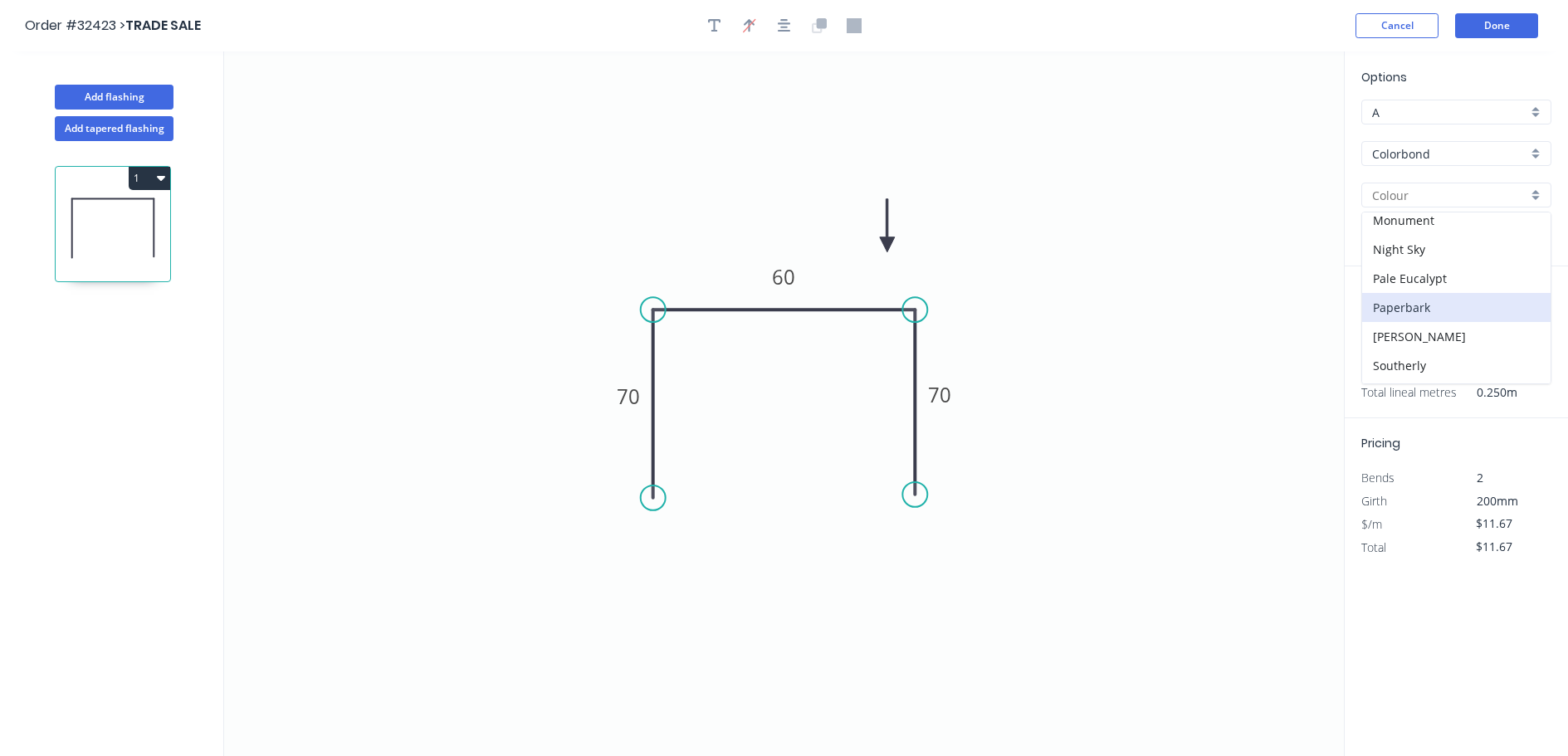
scroll to position [415, 0]
click at [1448, 248] on div "Night Sky" at bounding box center [1456, 248] width 188 height 29
type input "Night Sky"
click at [1499, 27] on button "Done" at bounding box center [1497, 25] width 83 height 24
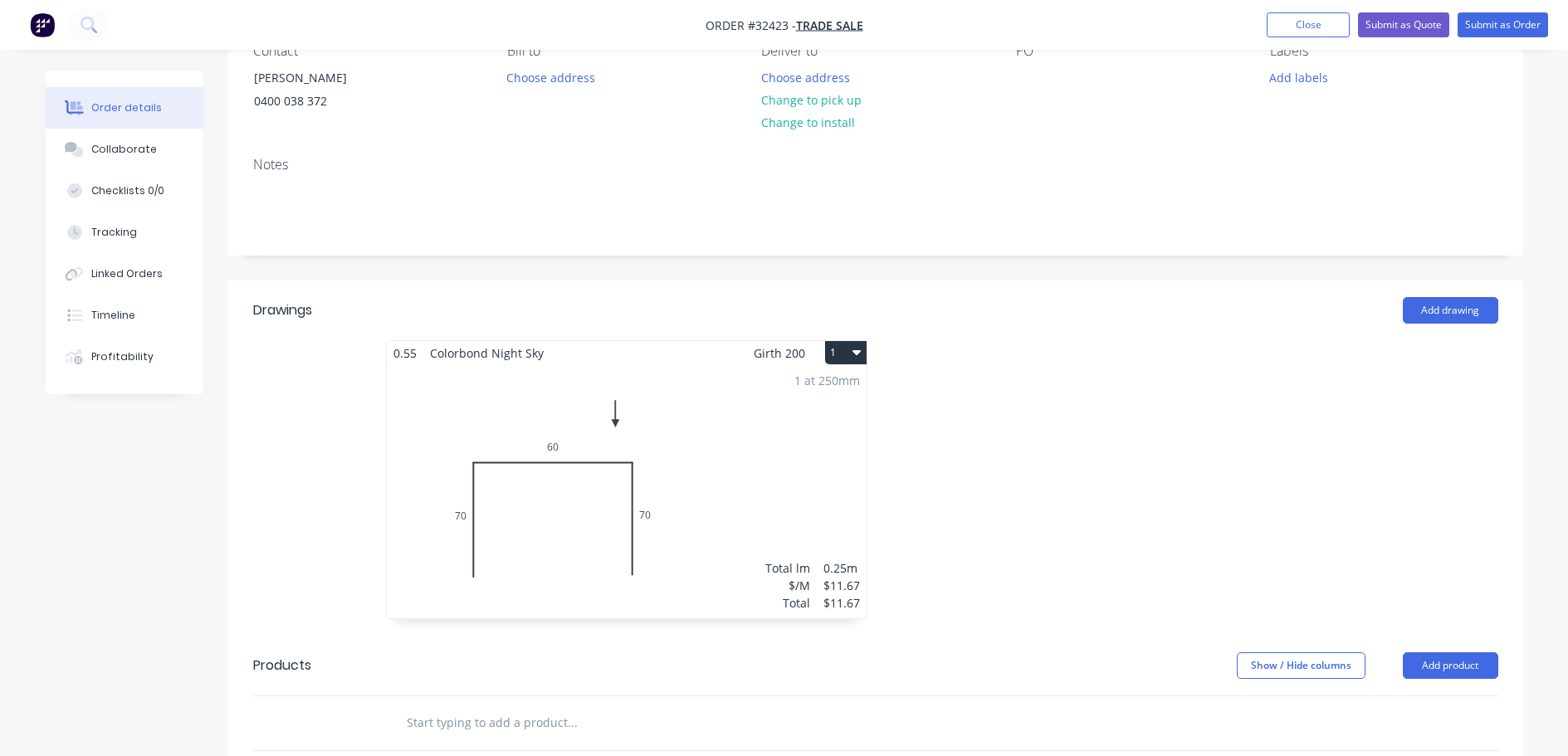
scroll to position [332, 0]
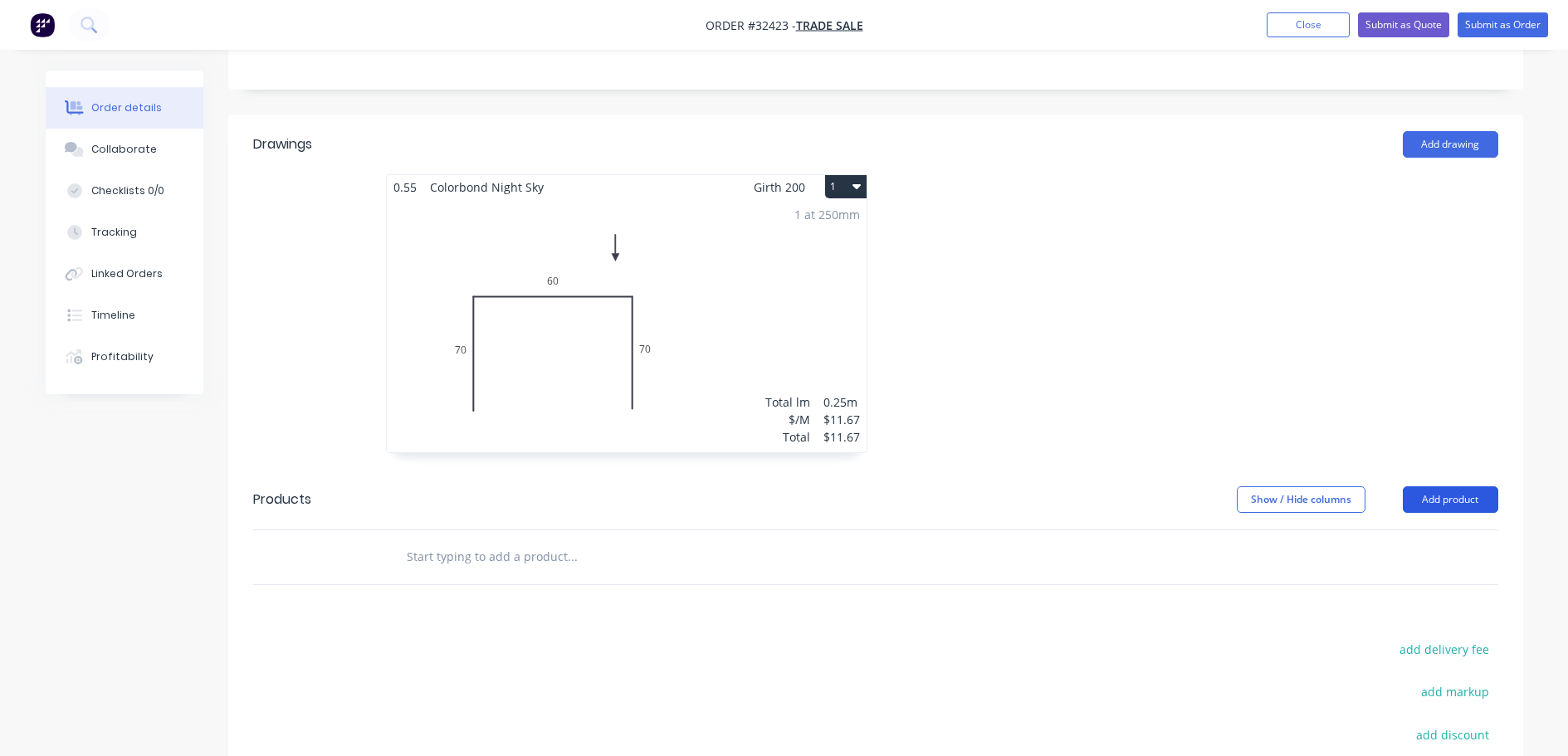
click at [1449, 497] on button "Add product" at bounding box center [1449, 499] width 95 height 26
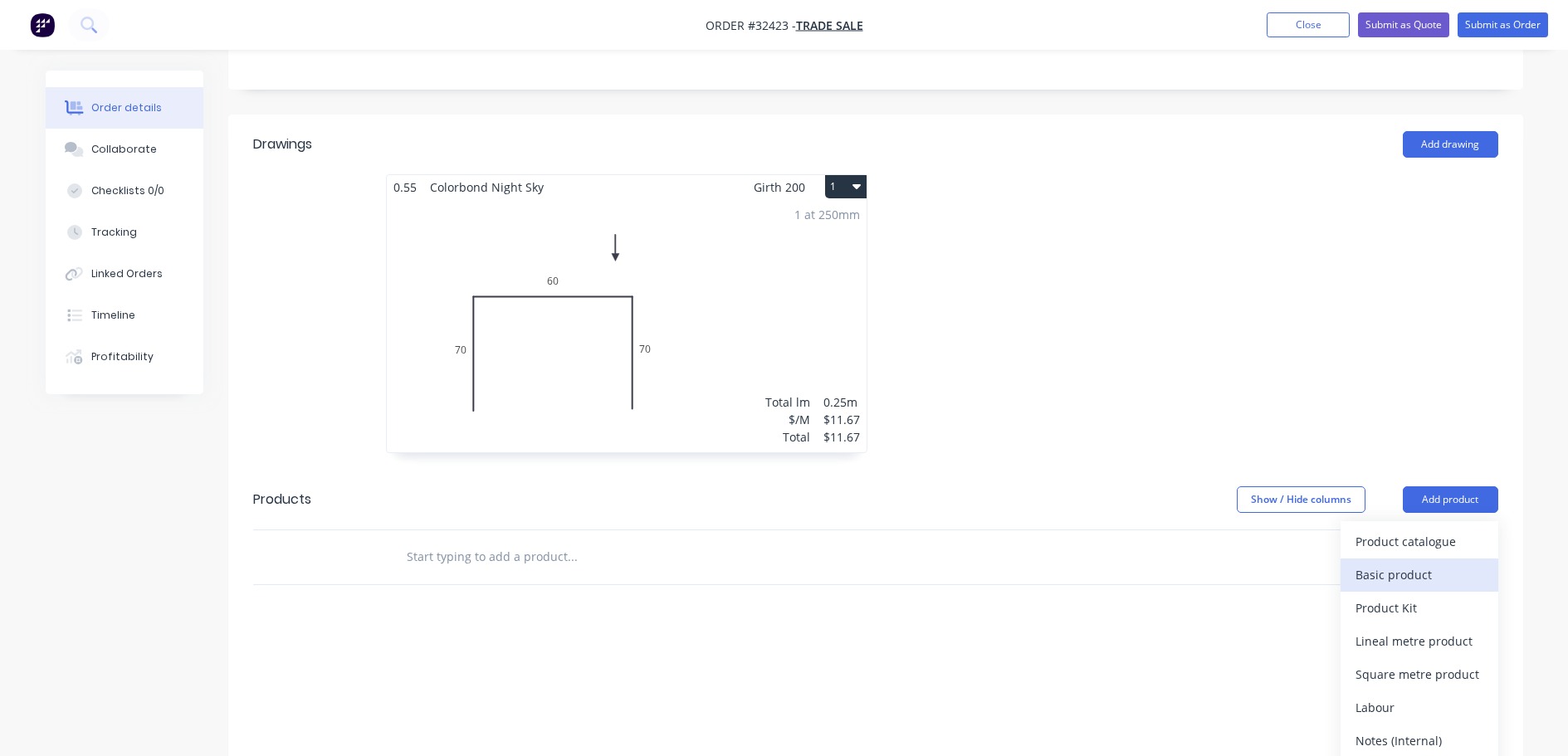
click at [1405, 574] on div "Basic product" at bounding box center [1419, 575] width 128 height 24
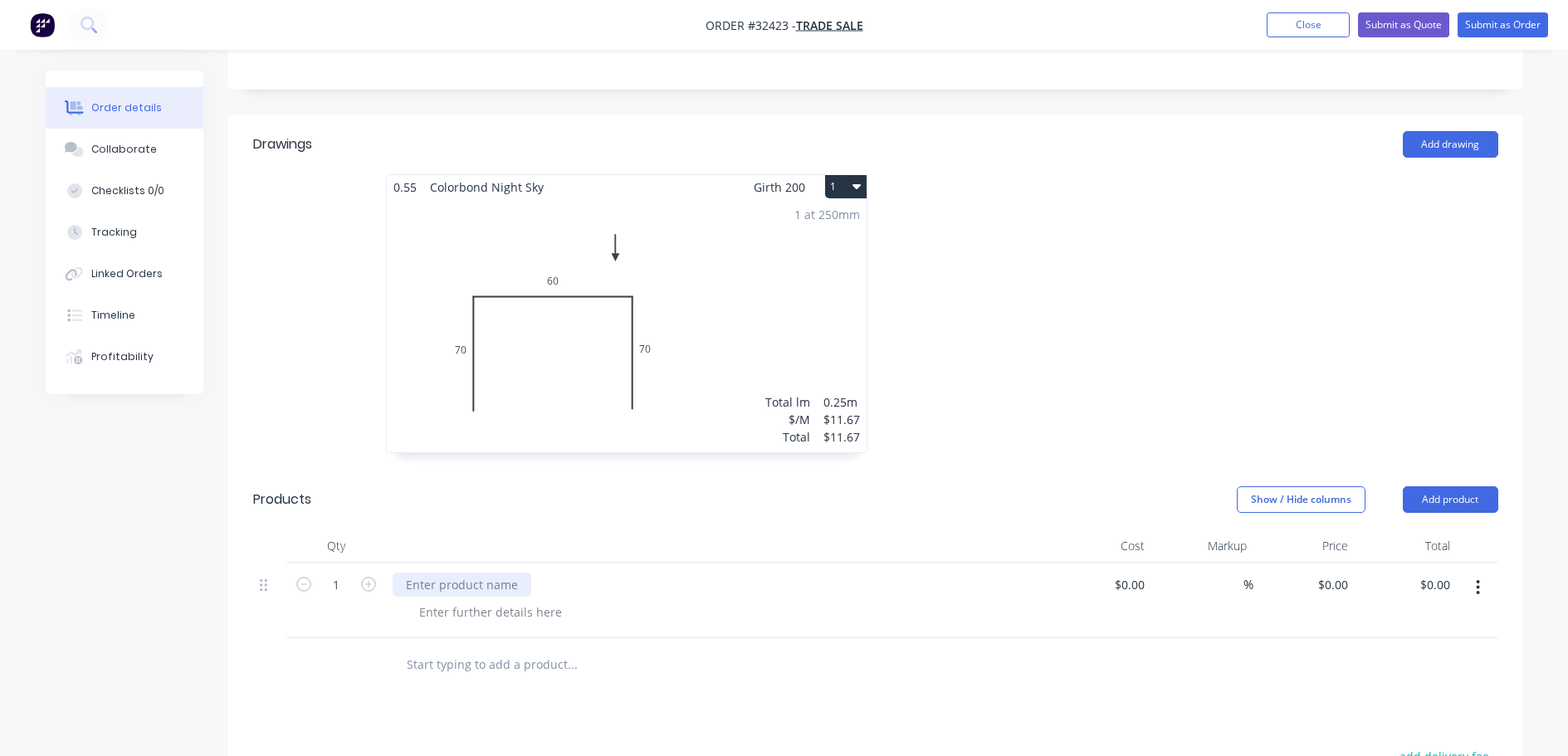
click at [429, 577] on div at bounding box center [462, 585] width 139 height 24
type input "$20.00"
drag, startPoint x: 1146, startPoint y: 606, endPoint x: 1144, endPoint y: 634, distance: 28.1
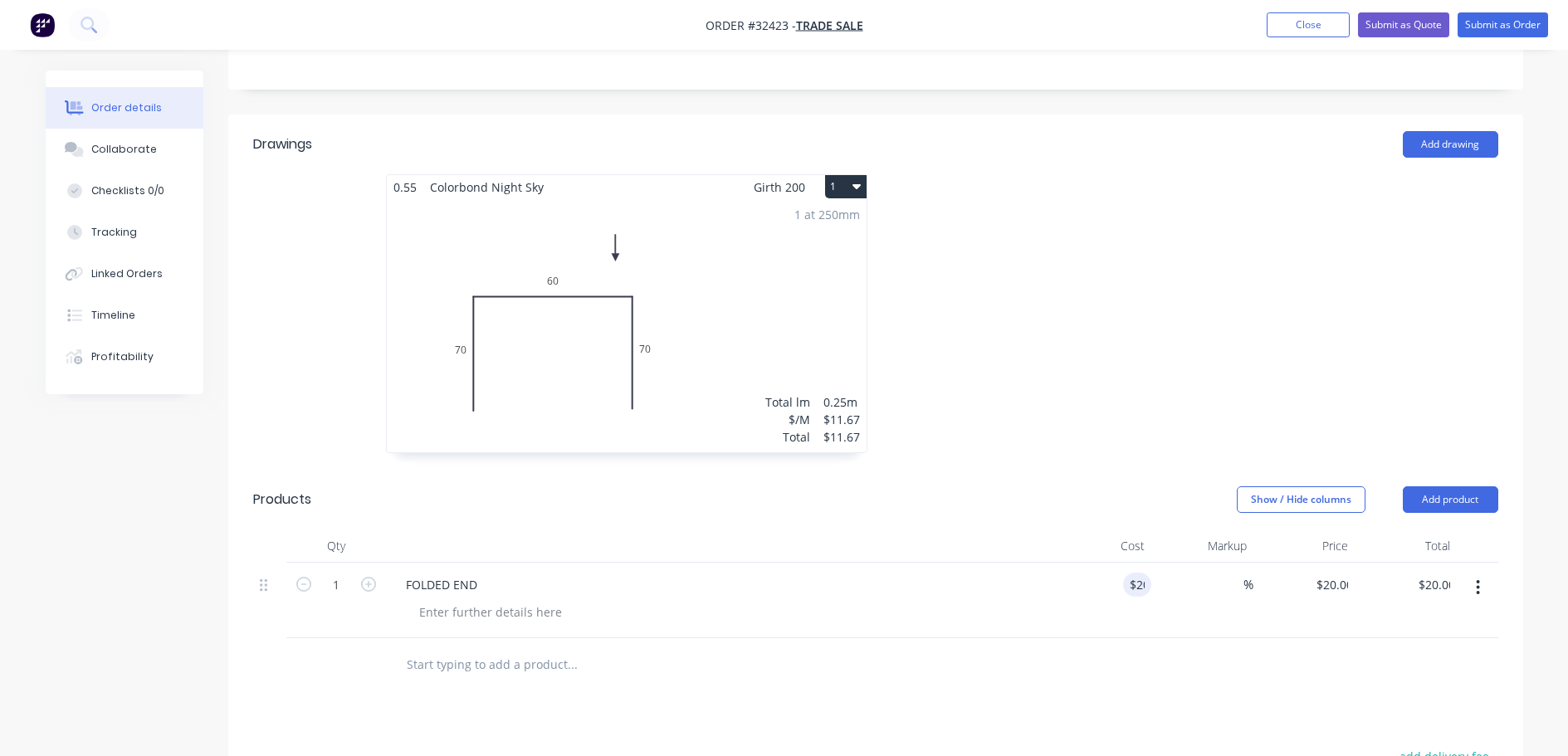
click at [1146, 623] on div "$20.00 20" at bounding box center [1101, 600] width 102 height 75
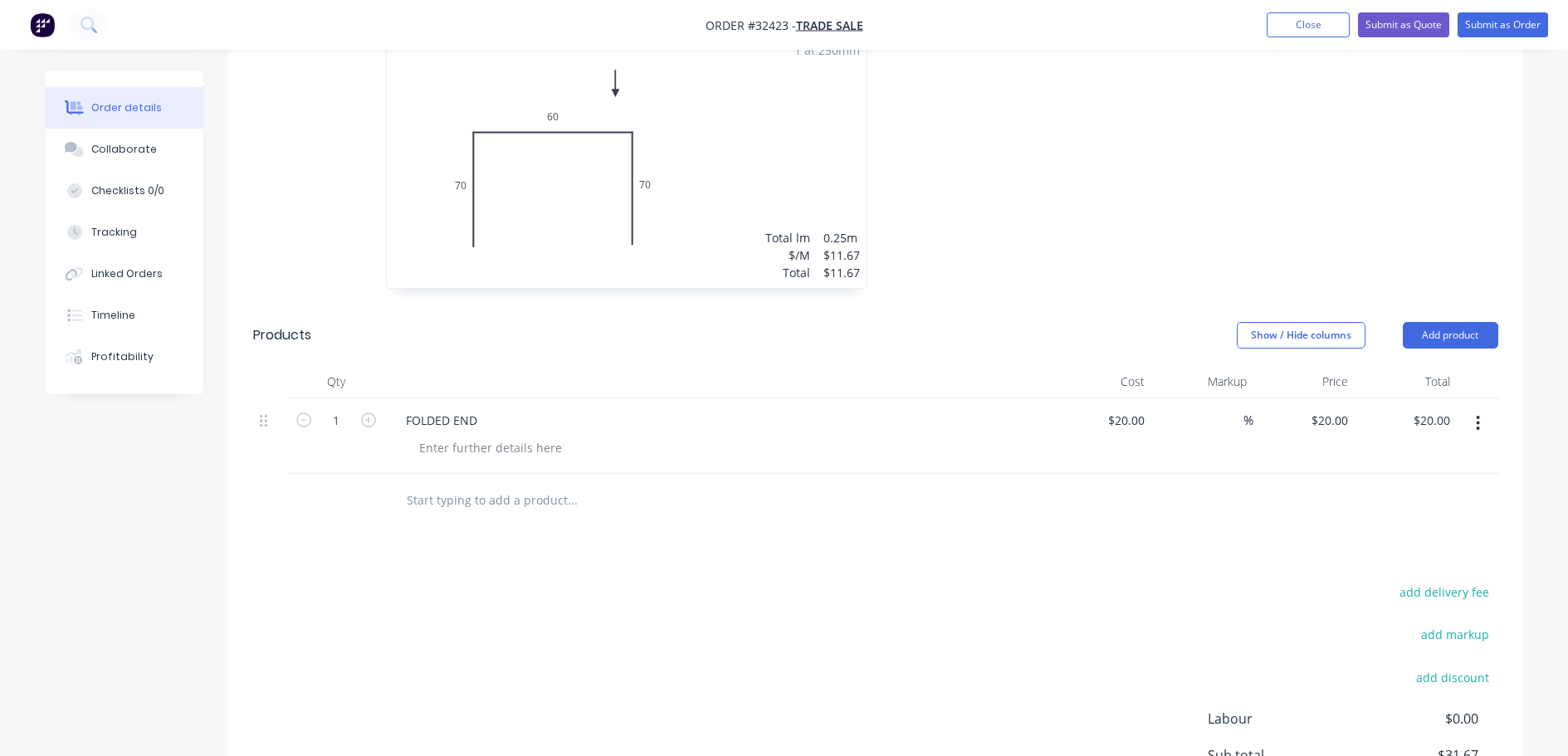
scroll to position [276, 0]
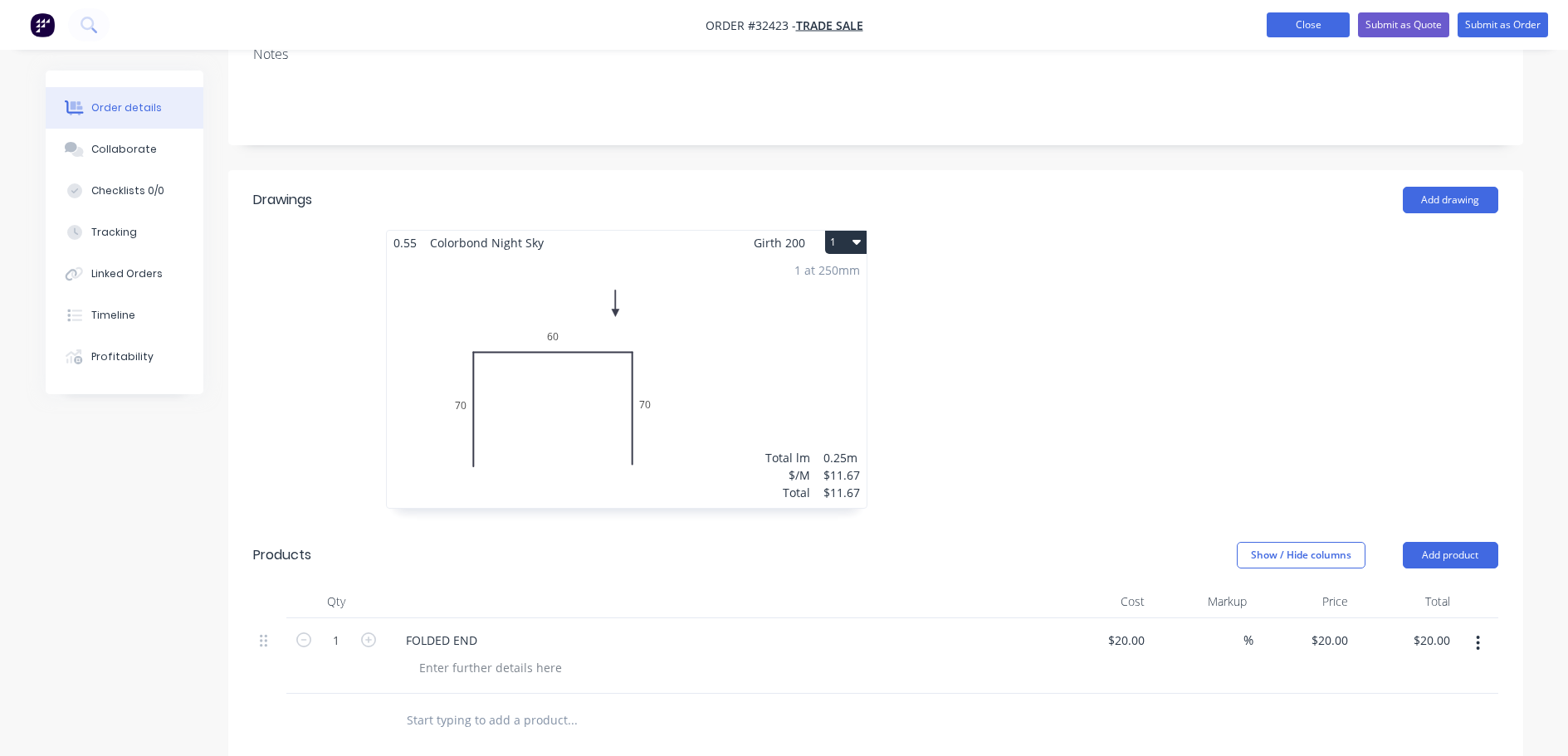
click at [1315, 24] on button "Close" at bounding box center [1307, 24] width 83 height 24
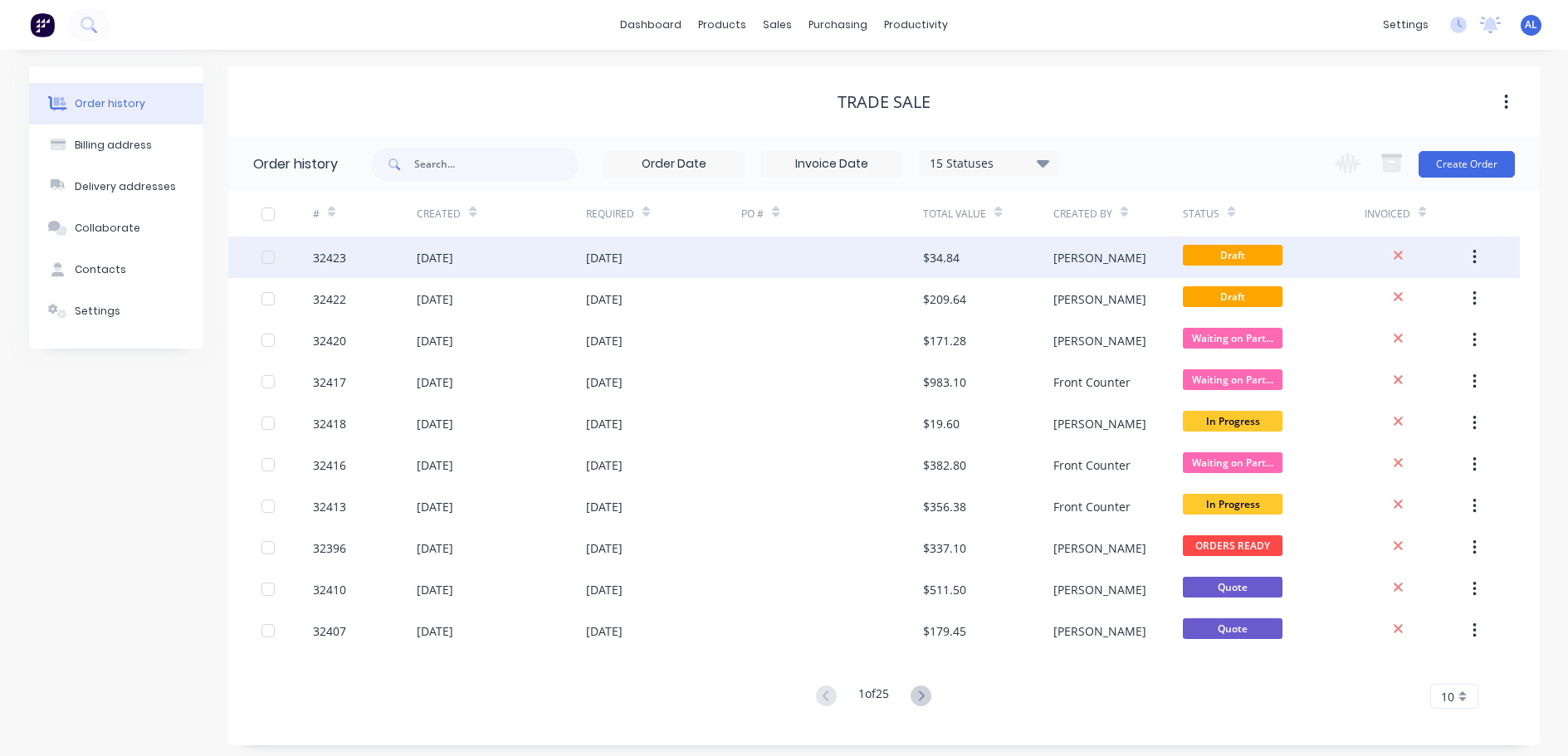
click at [949, 260] on div "$34.84" at bounding box center [940, 258] width 36 height 18
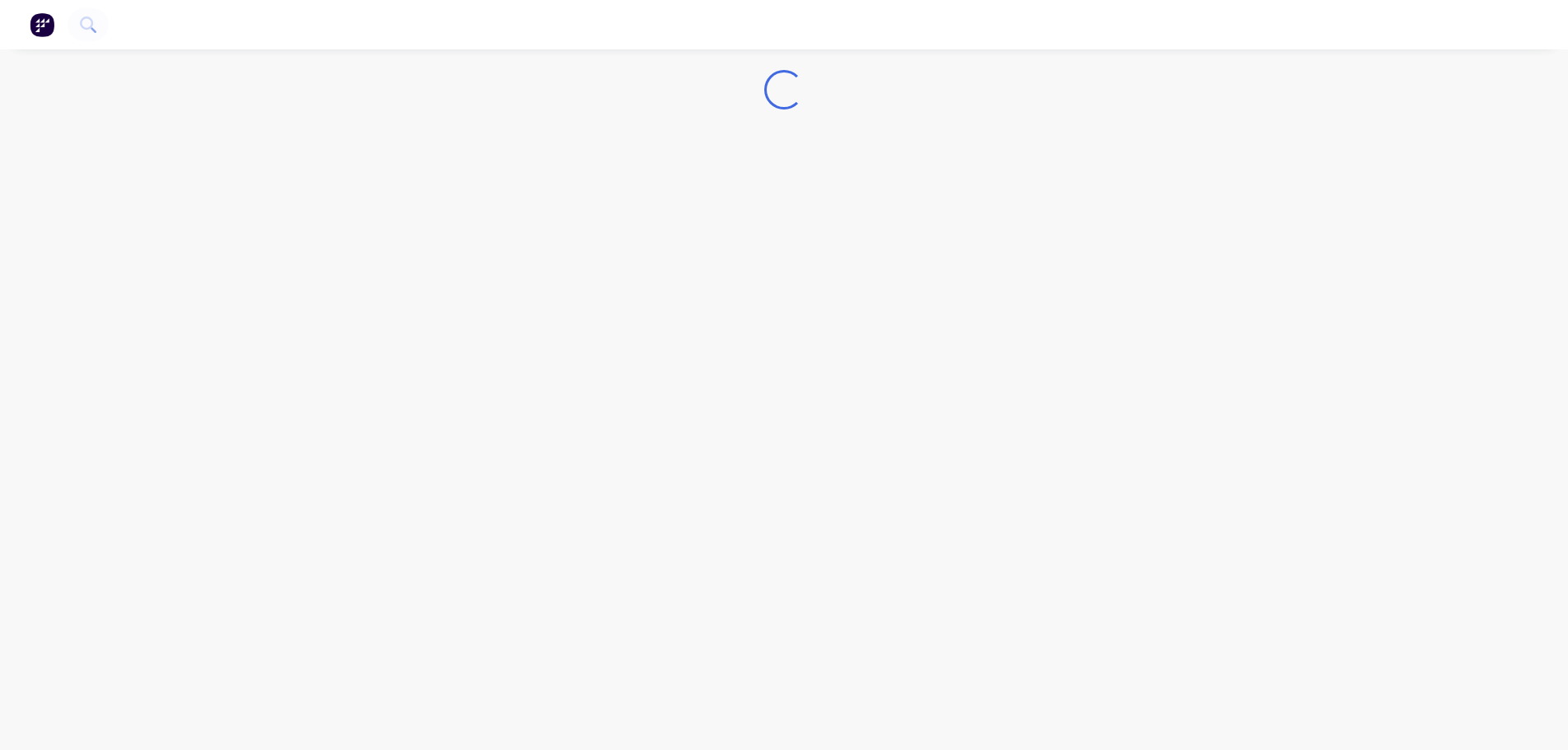
click at [941, 257] on div "Loading..." at bounding box center [784, 375] width 1568 height 750
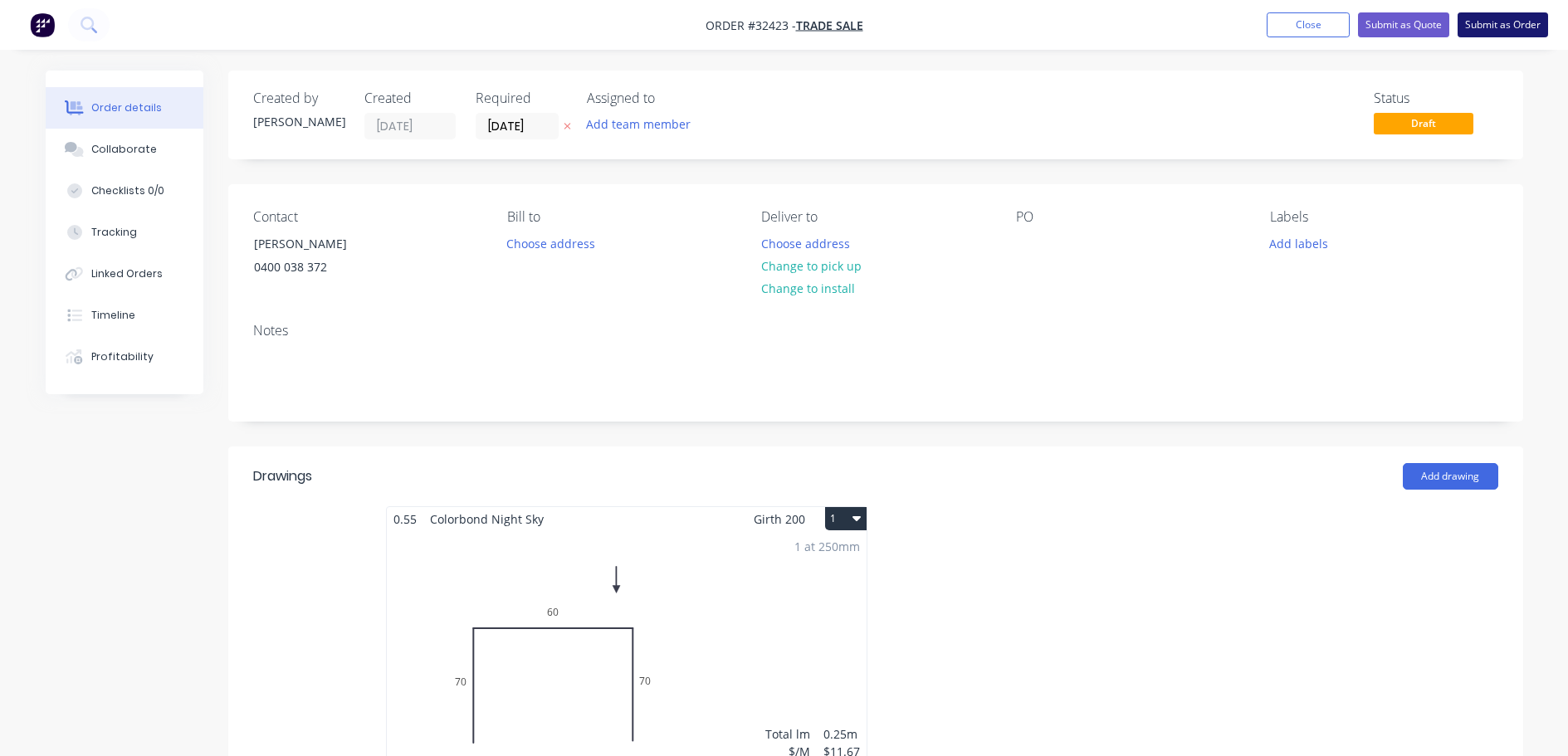
click at [1493, 31] on button "Submit as Order" at bounding box center [1502, 24] width 90 height 24
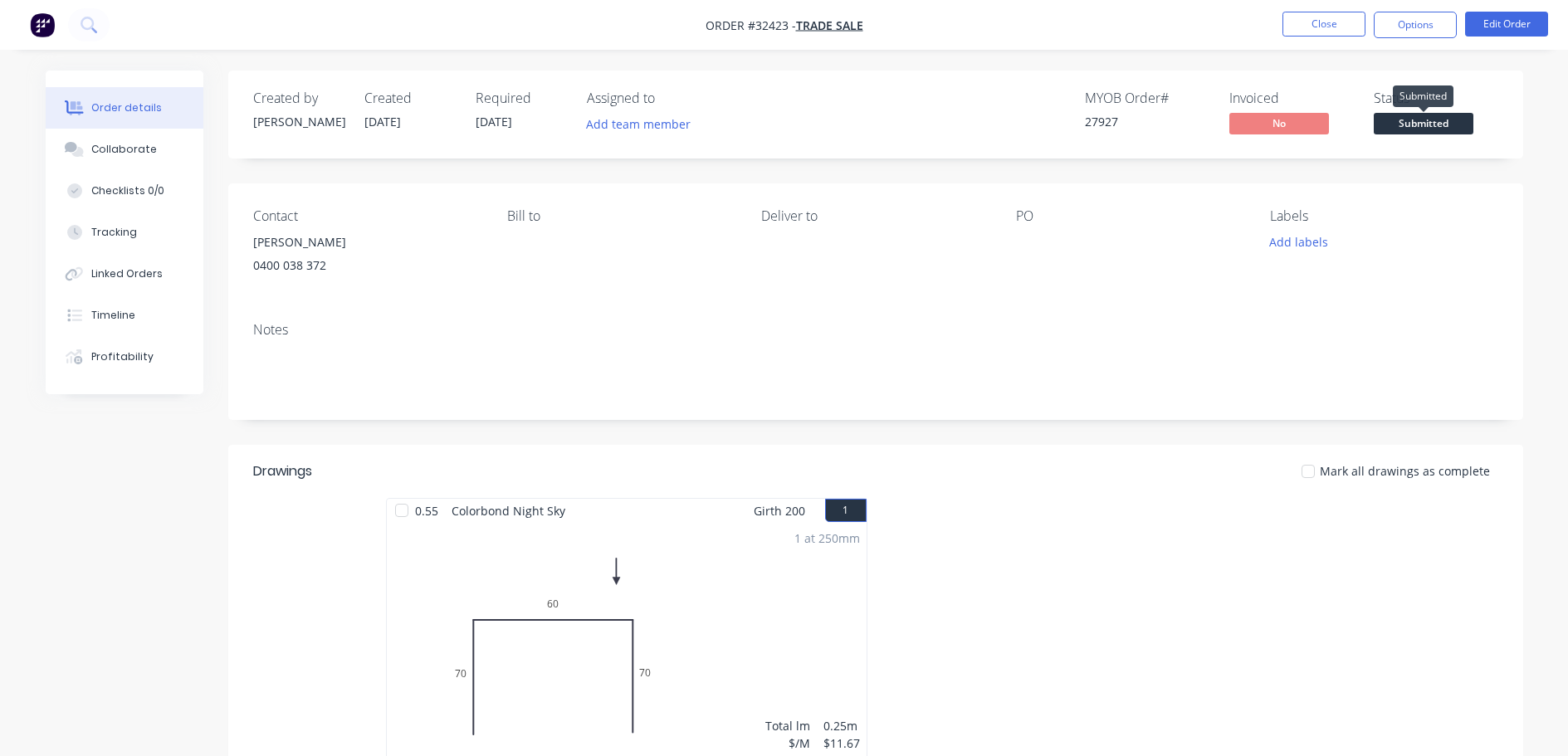
click at [1440, 122] on span "Submitted" at bounding box center [1424, 122] width 100 height 21
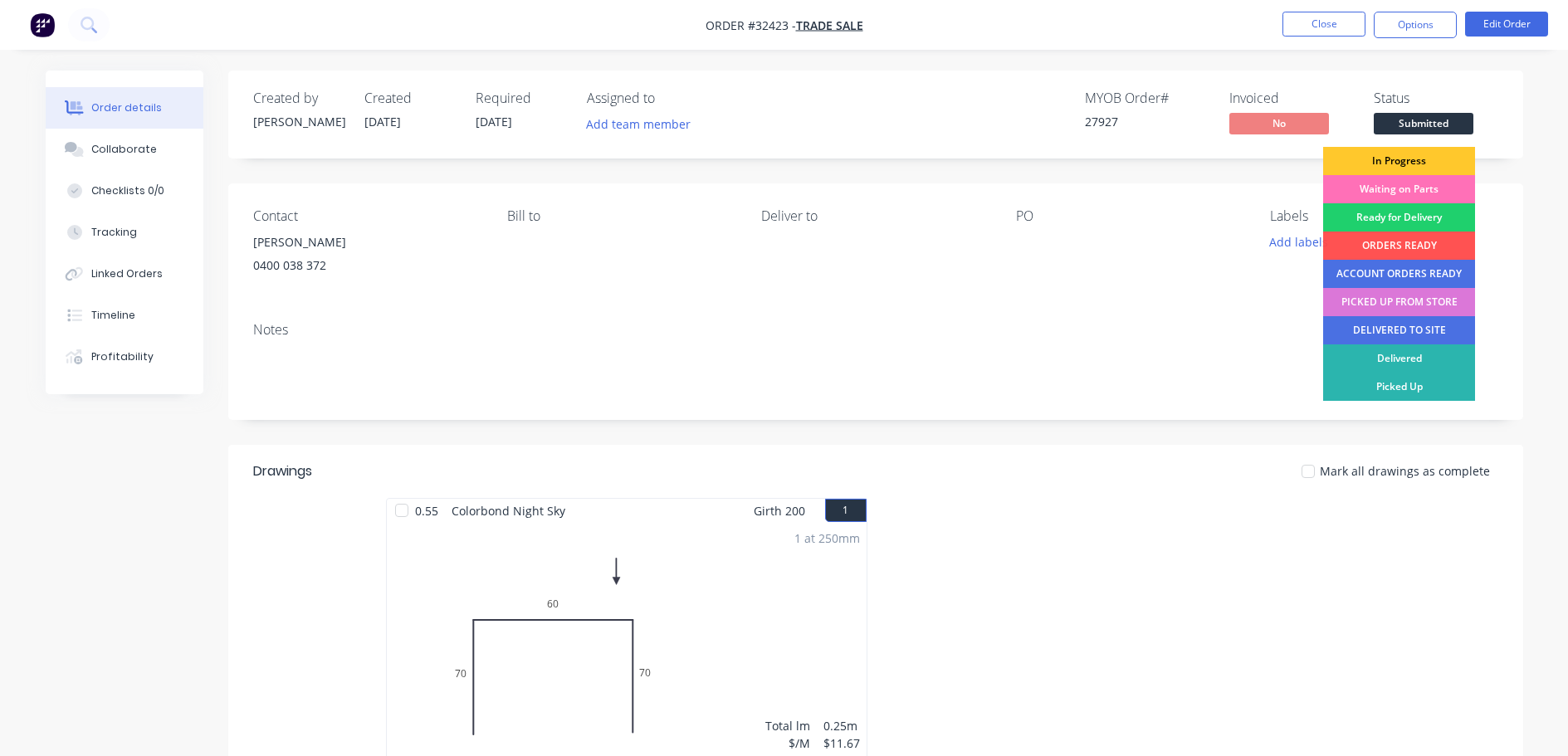
click at [1436, 164] on div "In Progress" at bounding box center [1399, 161] width 152 height 28
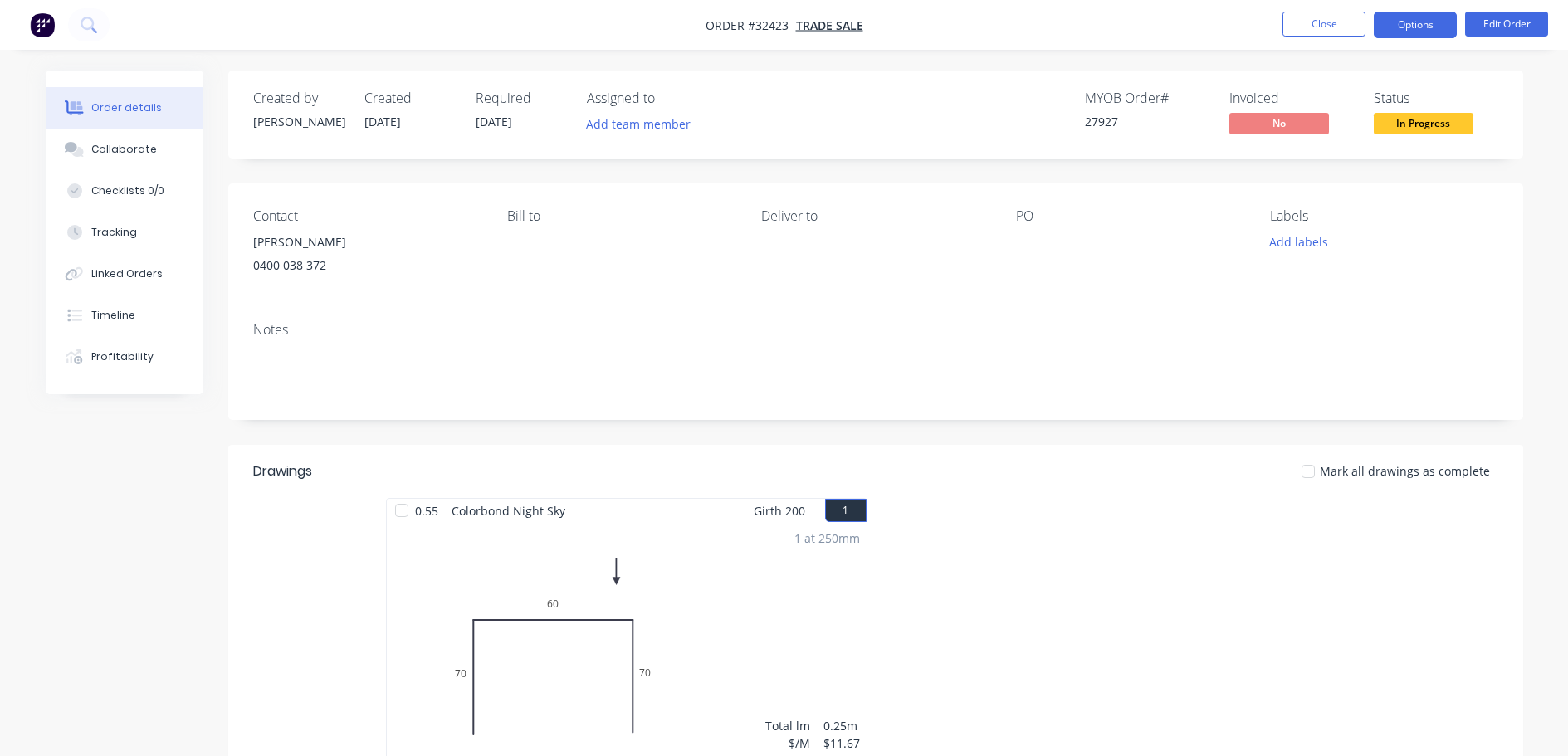
click at [1405, 26] on button "Options" at bounding box center [1415, 24] width 83 height 26
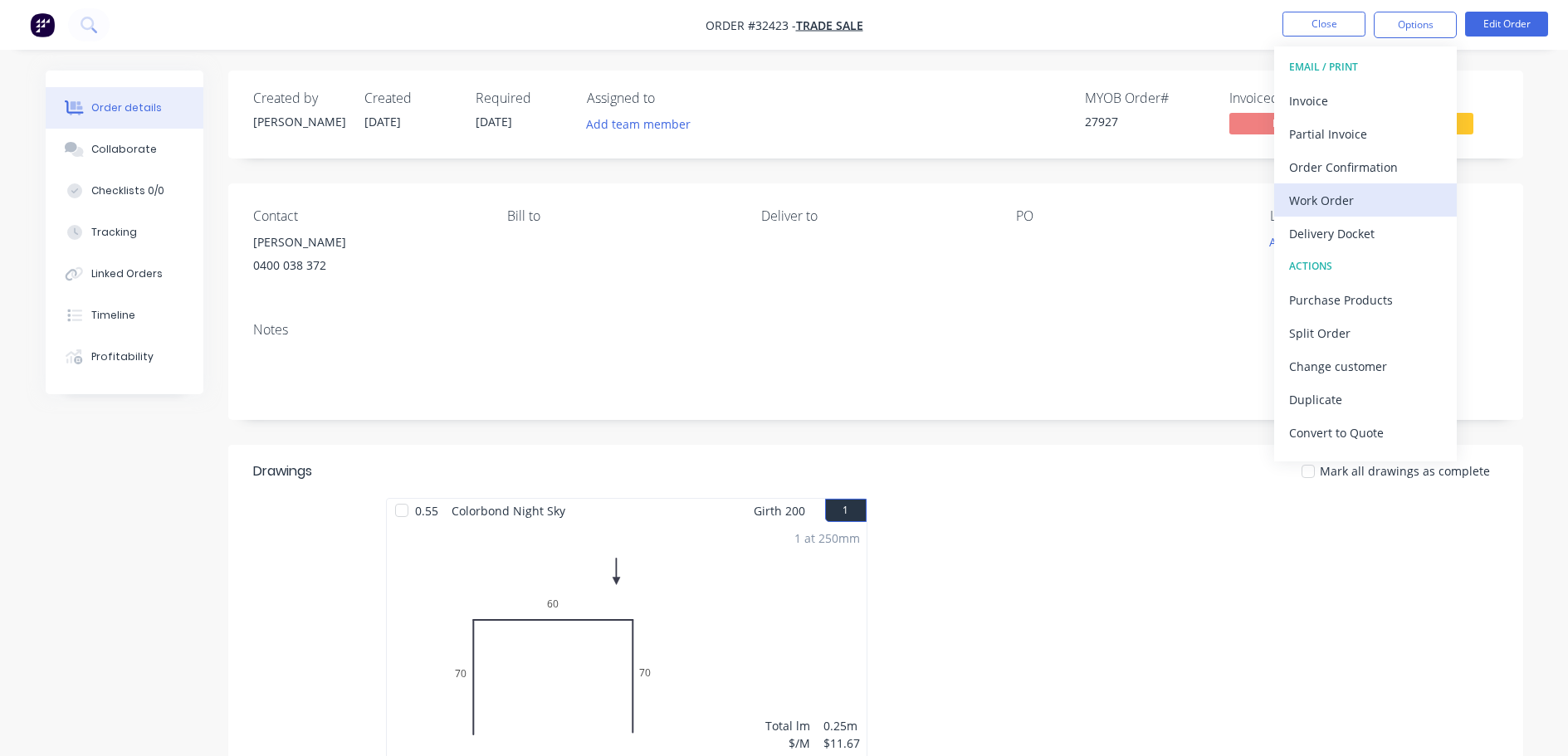
click at [1352, 203] on div "Work Order" at bounding box center [1365, 200] width 153 height 24
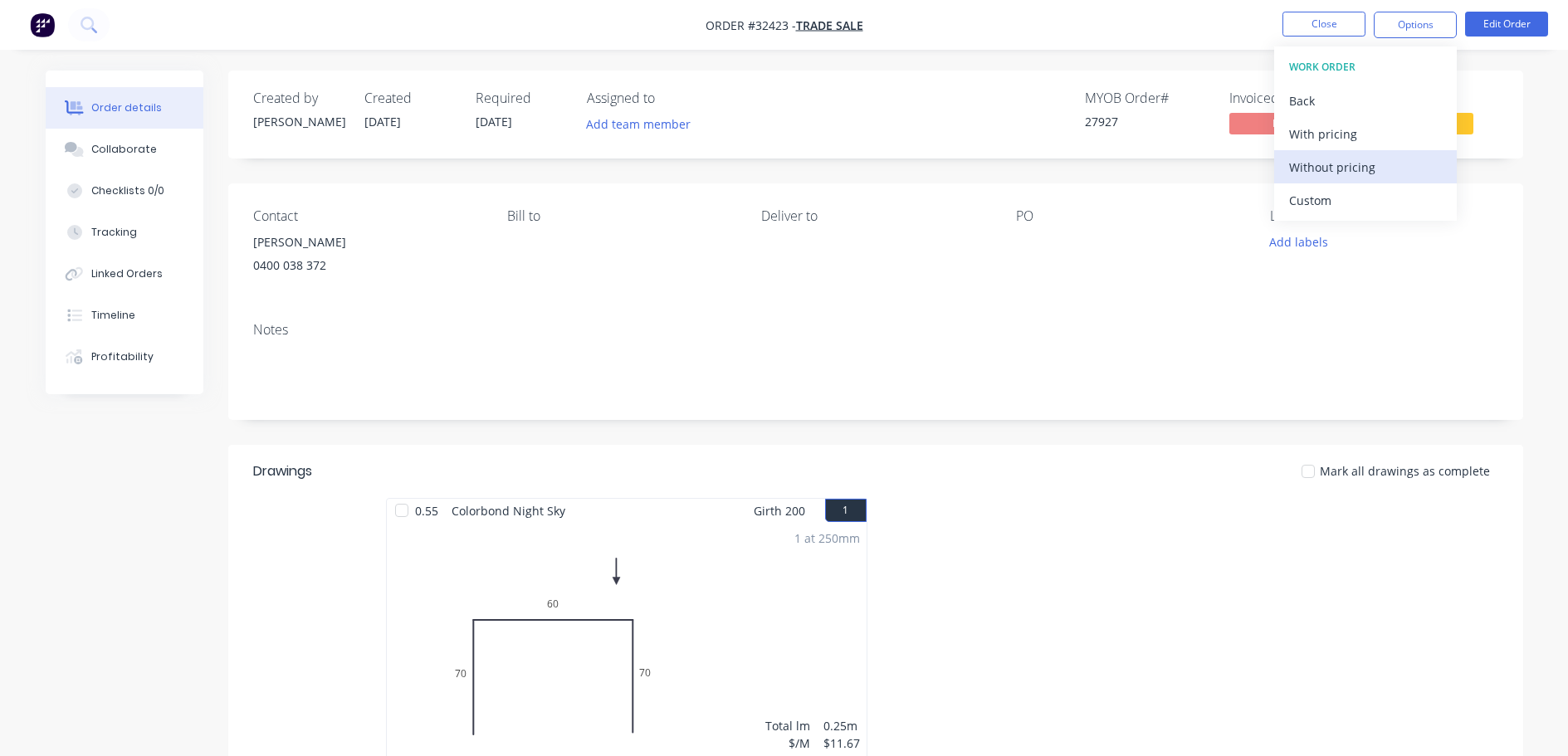
click at [1336, 167] on div "Without pricing" at bounding box center [1365, 166] width 153 height 24
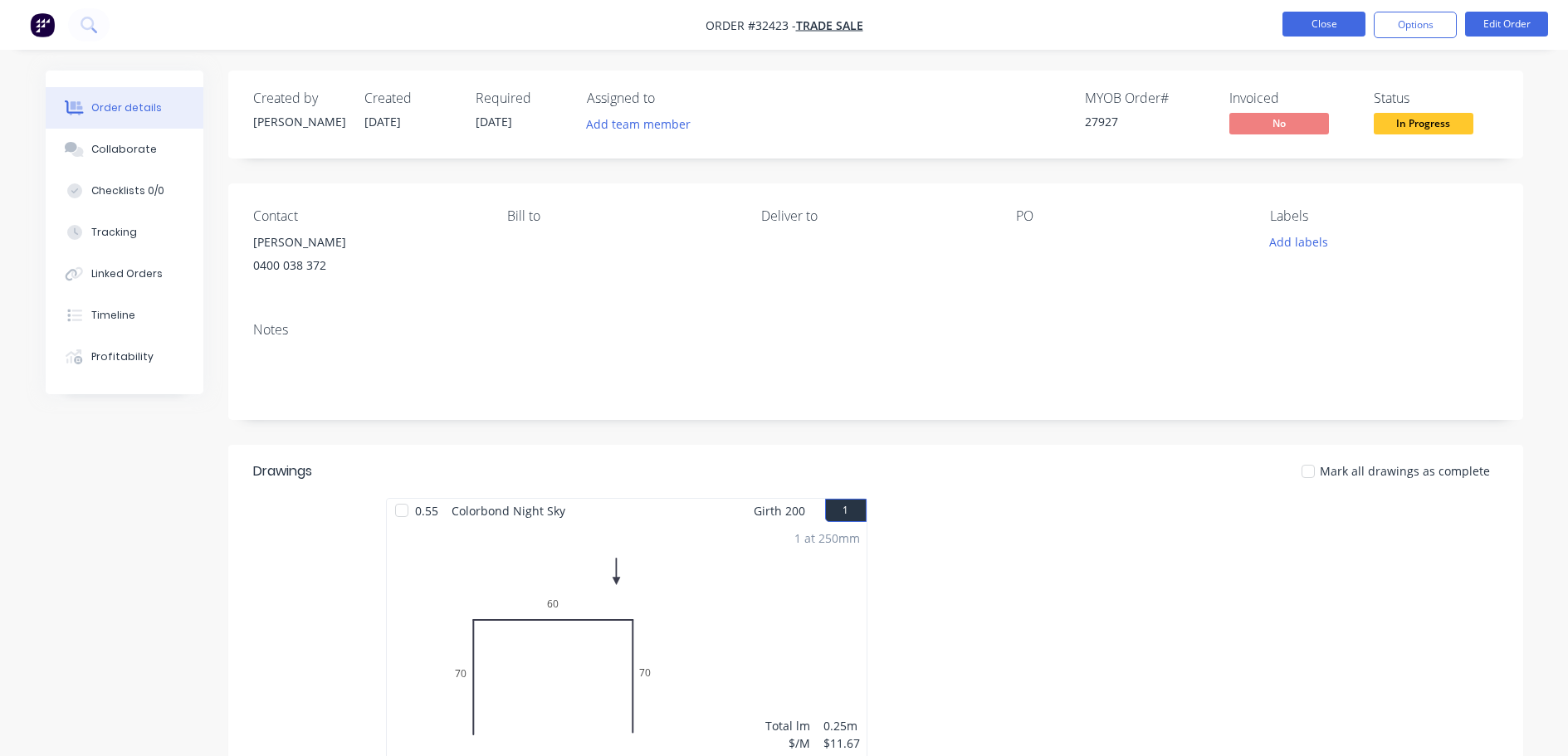
click at [1345, 24] on button "Close" at bounding box center [1323, 24] width 83 height 24
